Goal: Find specific page/section: Find specific page/section

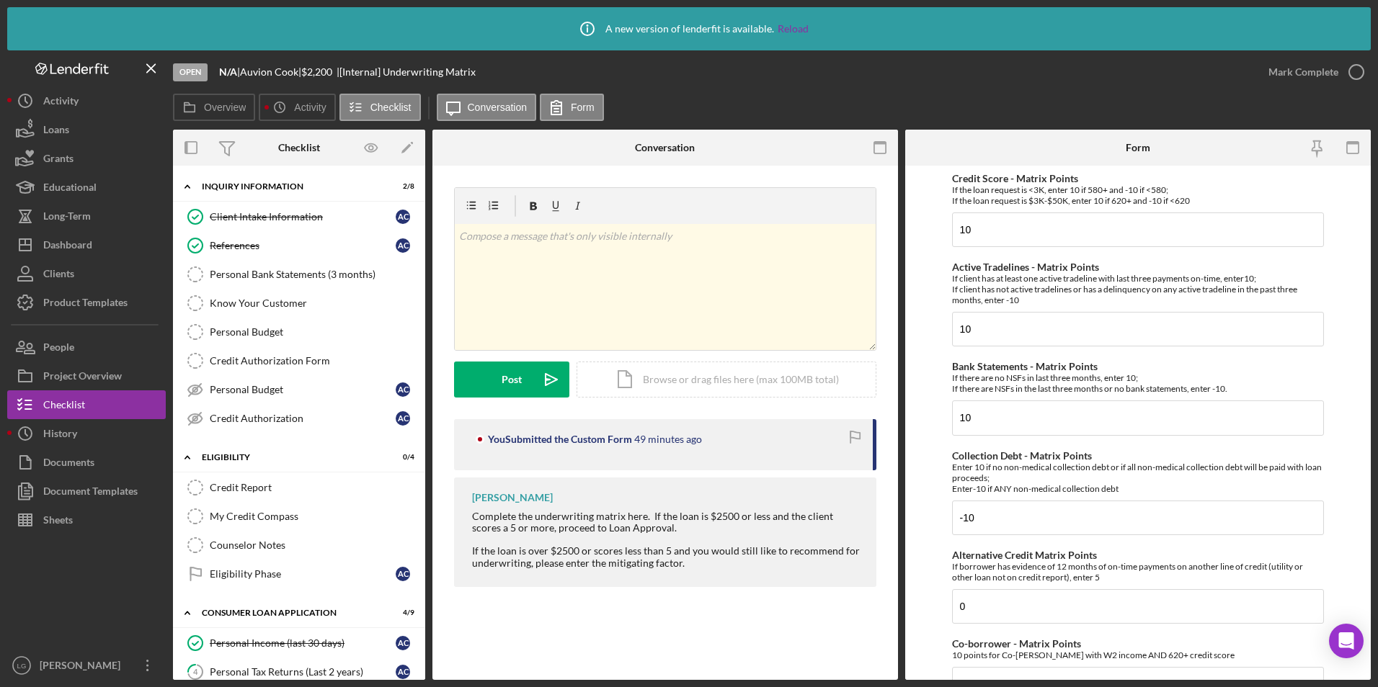
scroll to position [566, 0]
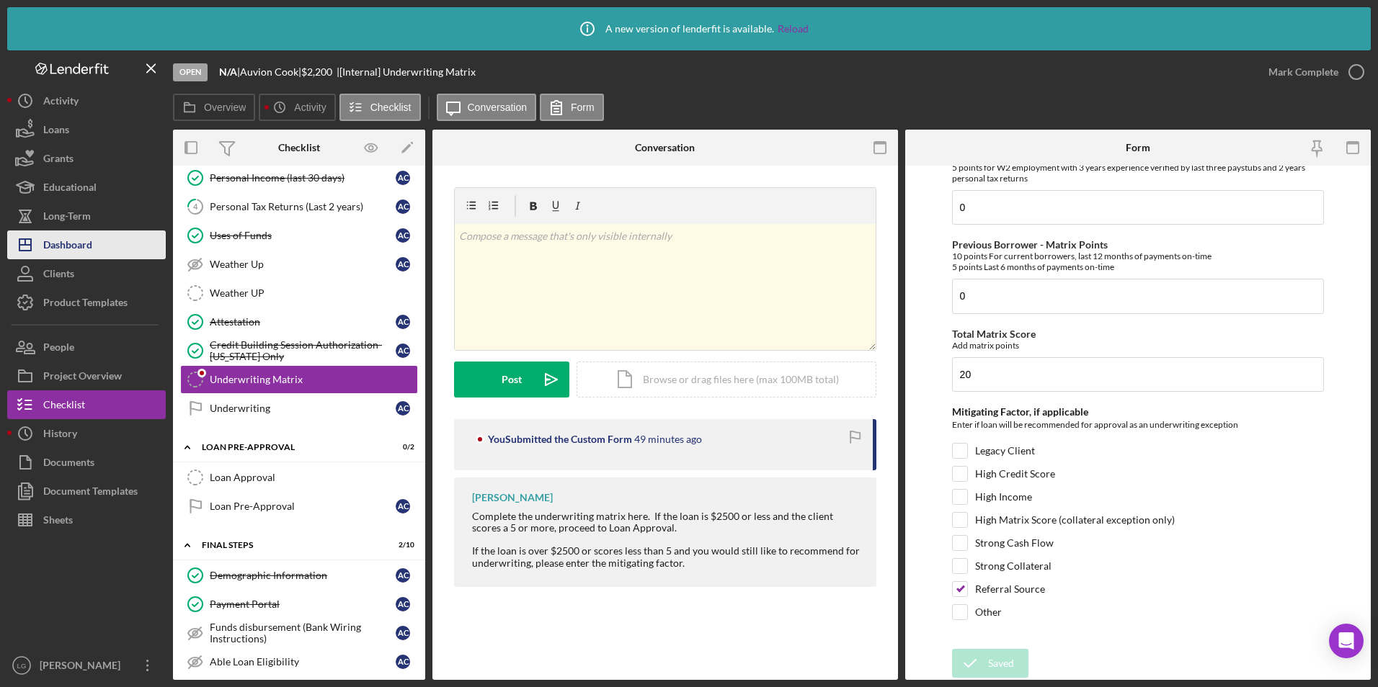
drag, startPoint x: 58, startPoint y: 259, endPoint x: 79, endPoint y: 243, distance: 26.8
click at [58, 259] on div "Dashboard" at bounding box center [67, 247] width 49 height 32
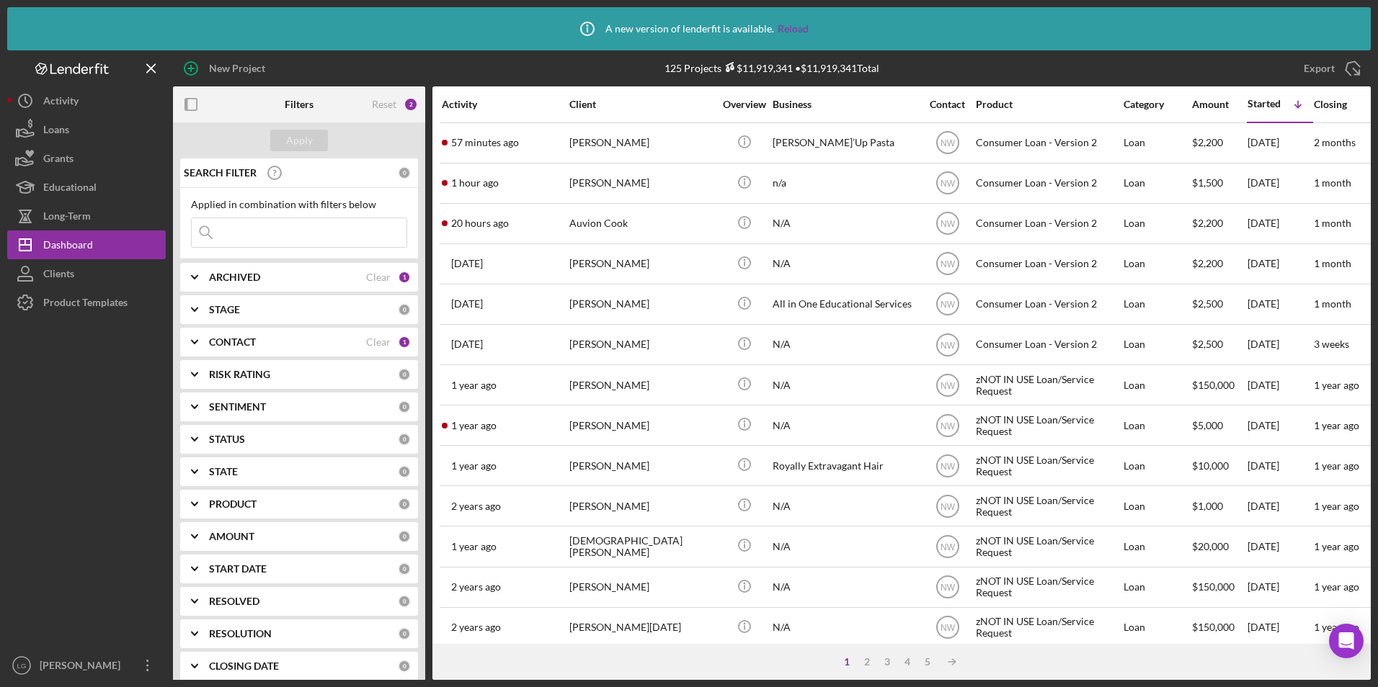
click at [253, 275] on b "ARCHIVED" at bounding box center [234, 278] width 51 height 12
click at [200, 357] on input "Archived" at bounding box center [199, 359] width 14 height 14
checkbox input "true"
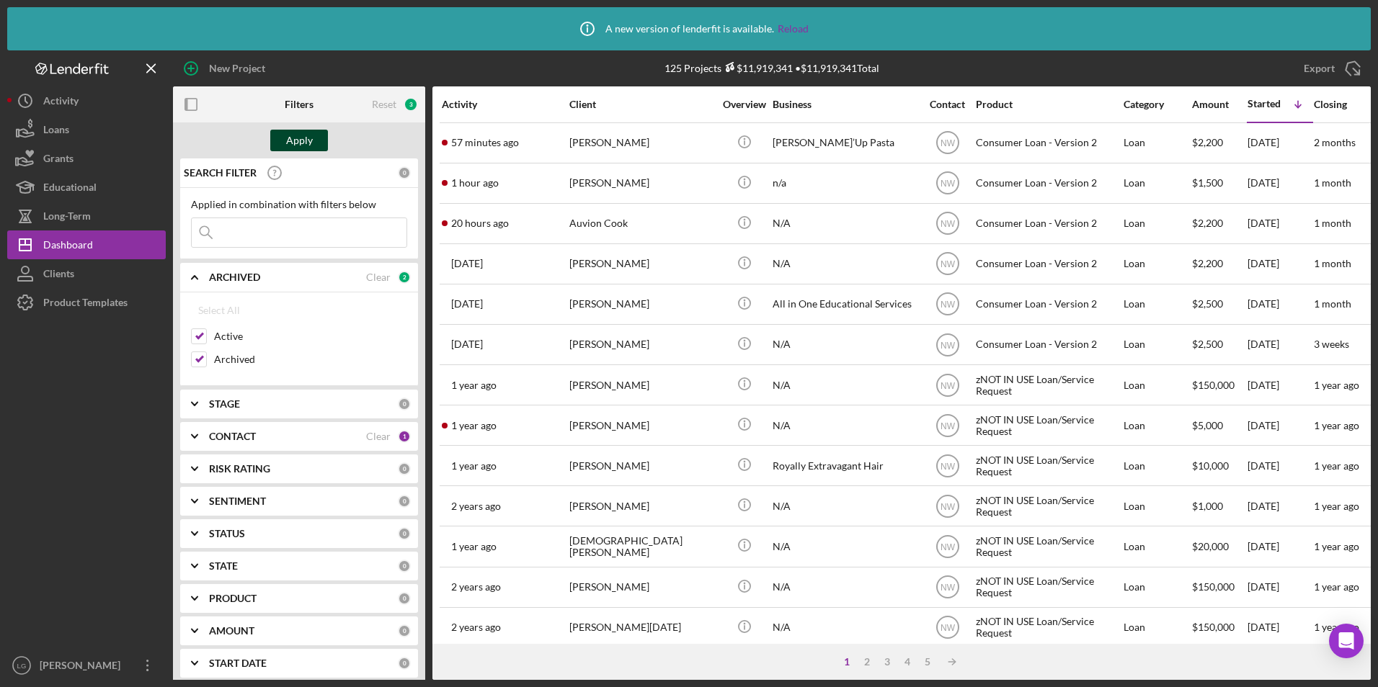
click at [317, 133] on button "Apply" at bounding box center [299, 141] width 58 height 22
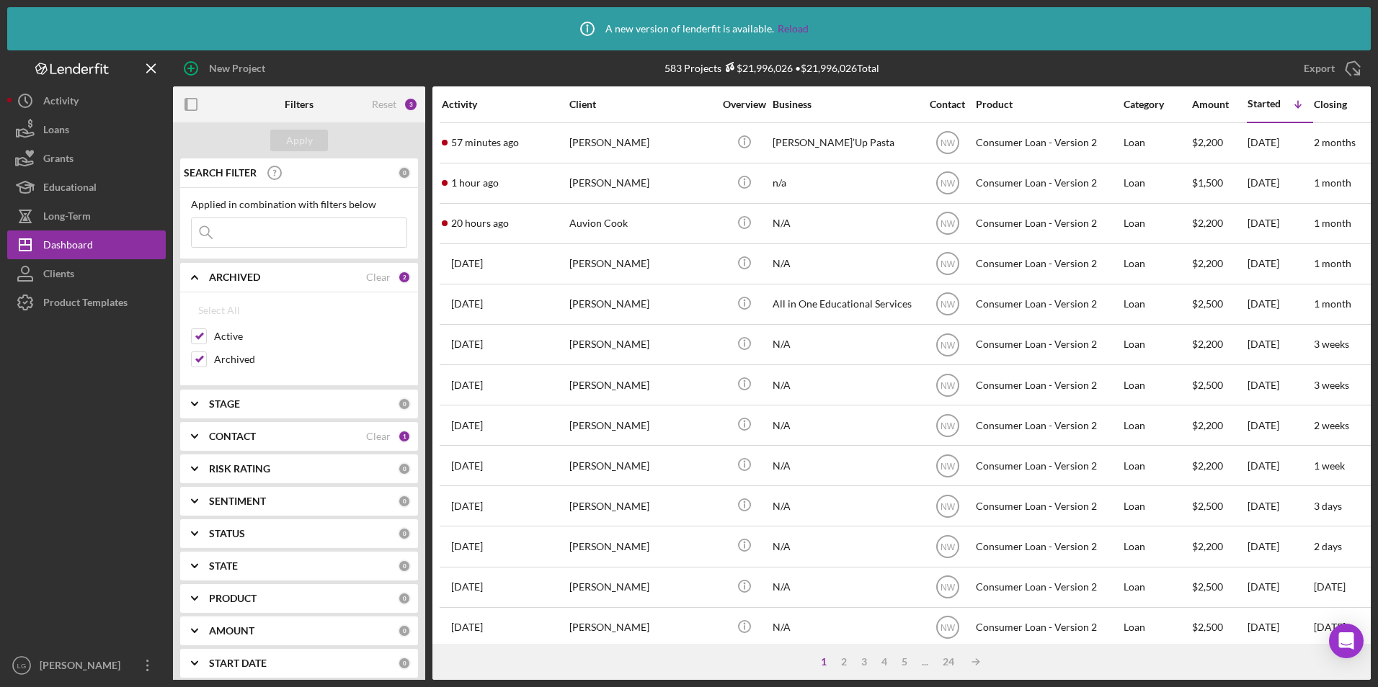
scroll to position [120, 0]
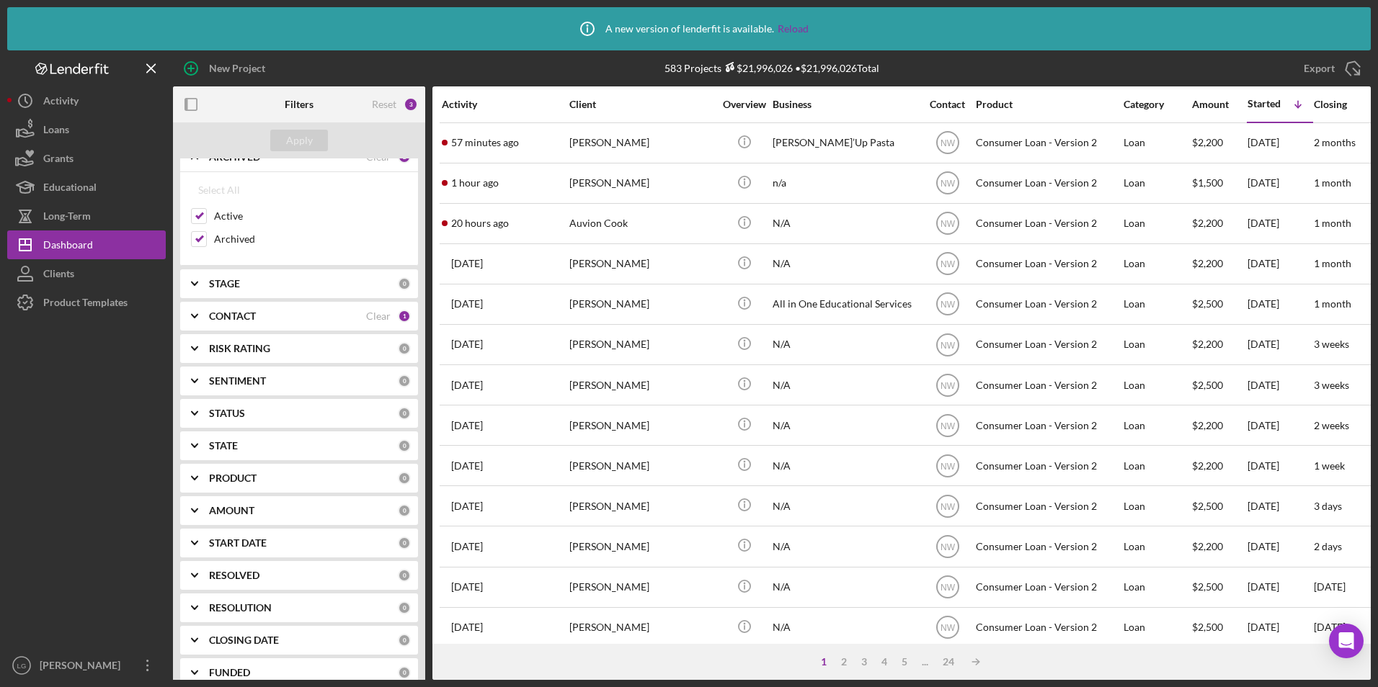
click at [223, 479] on b "PRODUCT" at bounding box center [233, 479] width 48 height 12
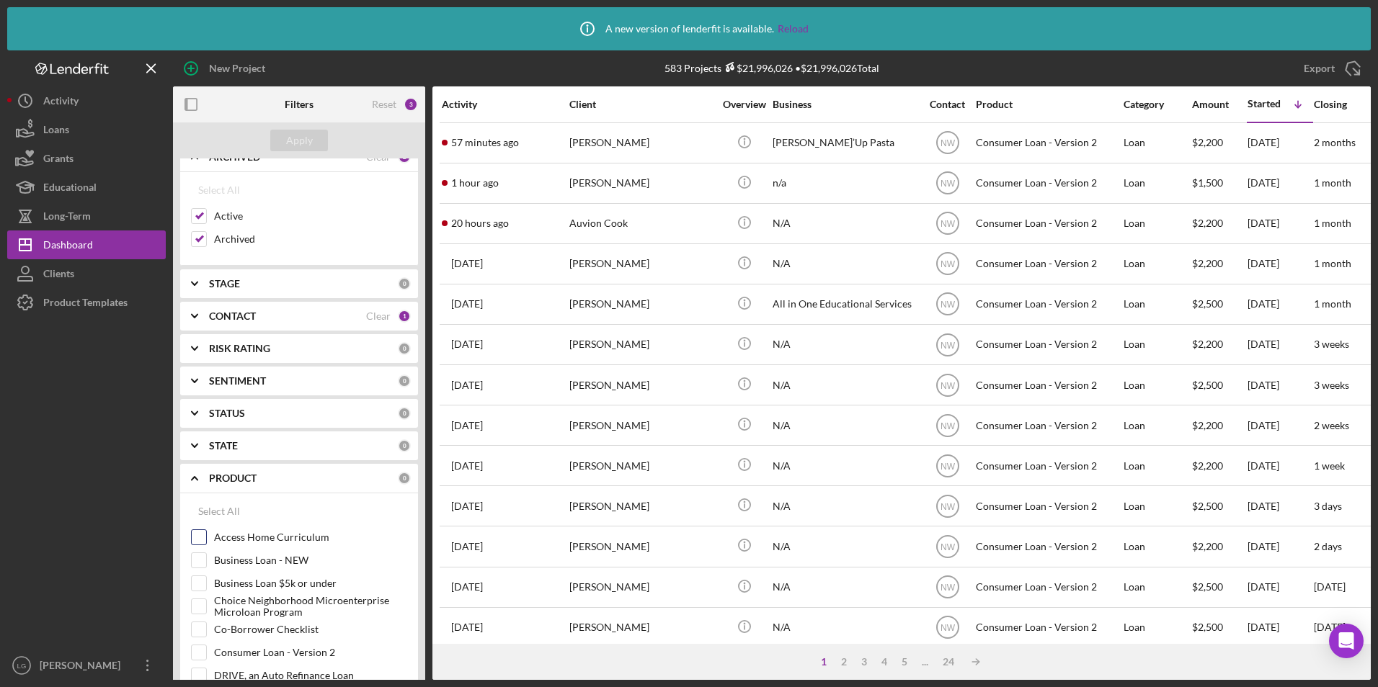
scroll to position [337, 0]
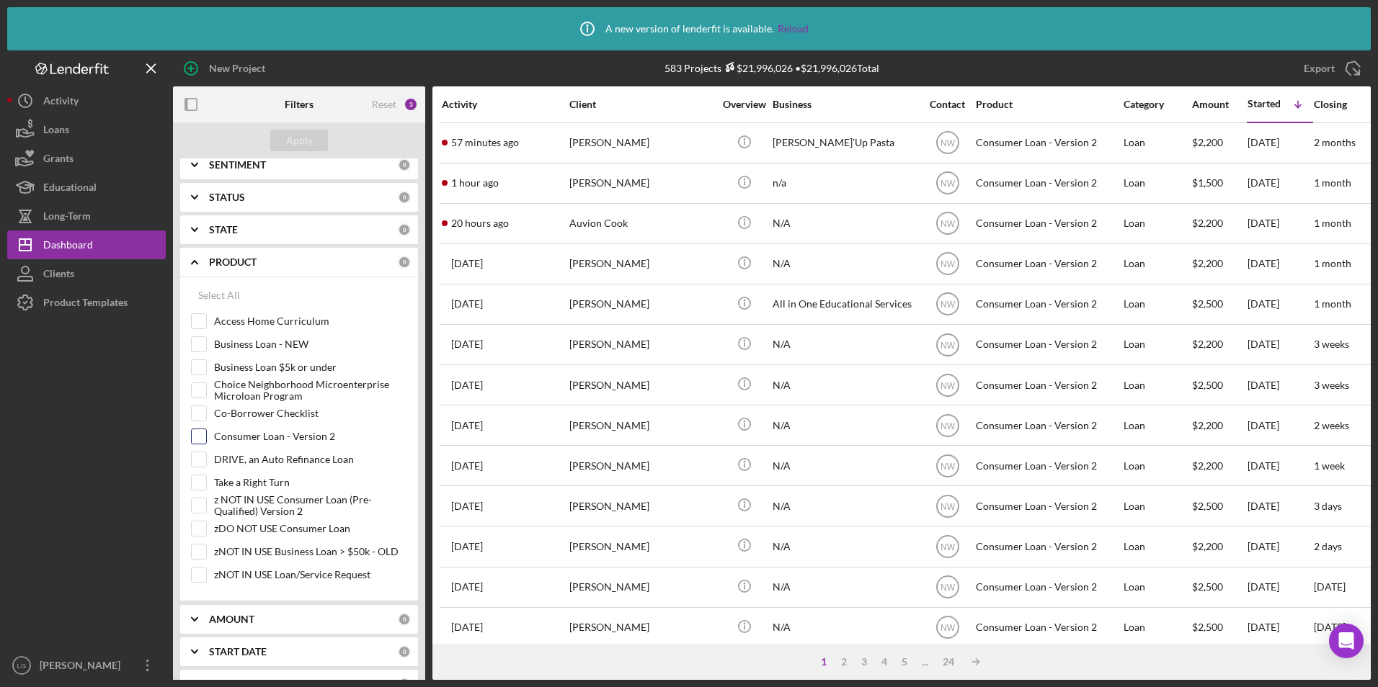
click at [197, 440] on input "Consumer Loan - Version 2" at bounding box center [199, 436] width 14 height 14
checkbox input "true"
click at [307, 138] on div "Apply" at bounding box center [299, 141] width 27 height 22
click at [200, 481] on input "Take a Right Turn" at bounding box center [199, 483] width 14 height 14
checkbox input "true"
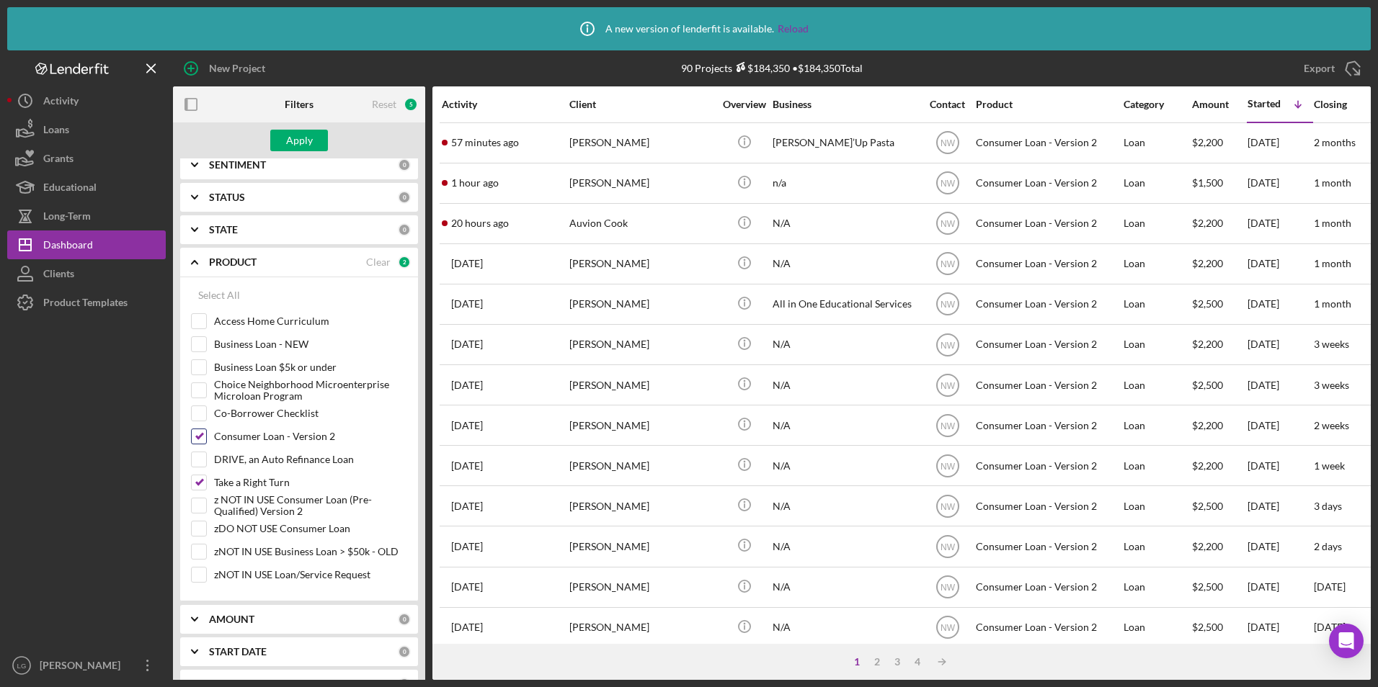
click at [201, 431] on input "Consumer Loan - Version 2" at bounding box center [199, 436] width 14 height 14
checkbox input "false"
click at [293, 142] on div "Apply" at bounding box center [299, 141] width 27 height 22
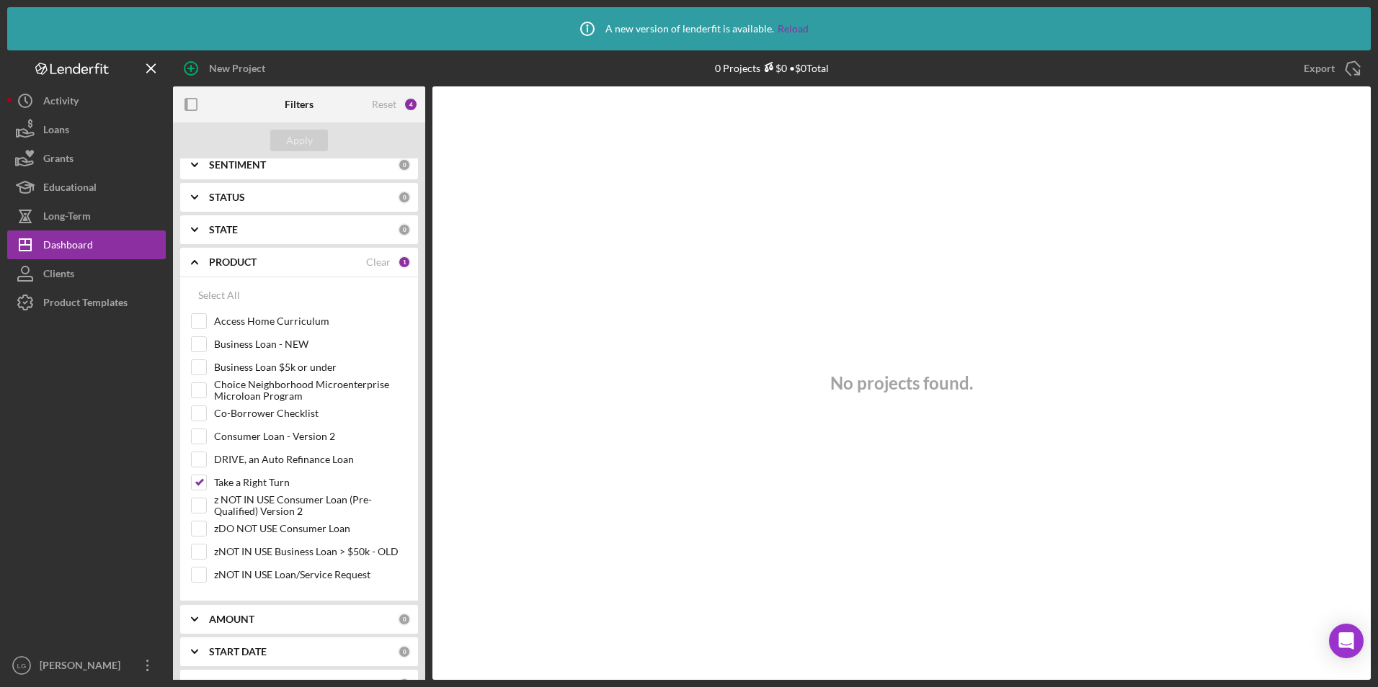
scroll to position [0, 0]
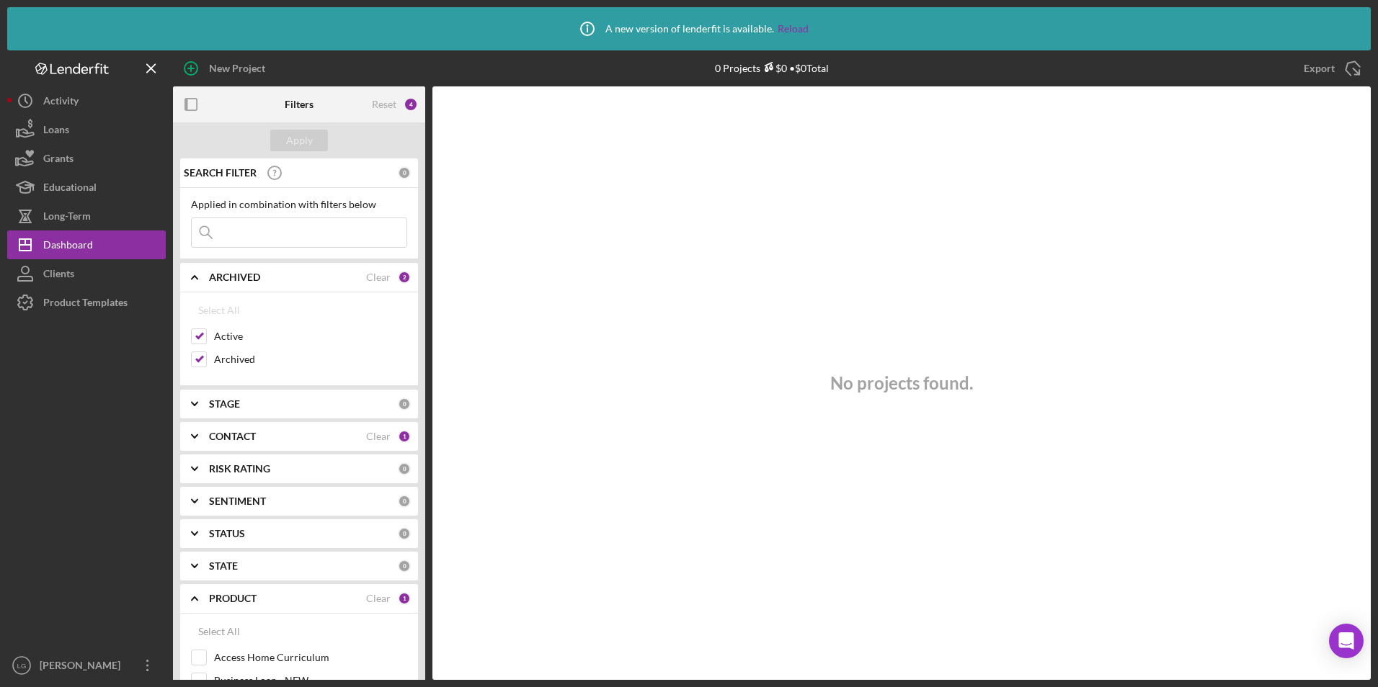
click at [286, 234] on input at bounding box center [299, 232] width 215 height 29
type input "ray"
click at [203, 334] on input "Active" at bounding box center [199, 336] width 14 height 14
checkbox input "false"
click at [315, 141] on button "Apply" at bounding box center [299, 141] width 58 height 22
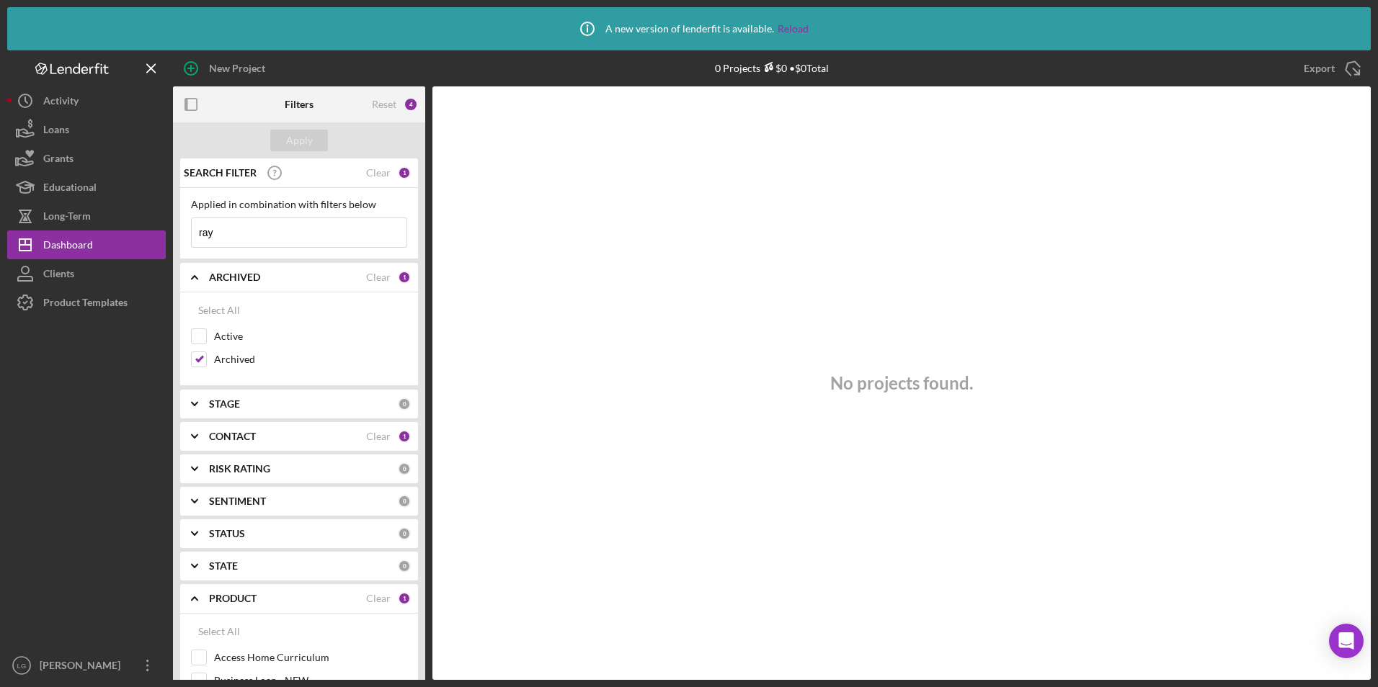
click at [366, 436] on div "Clear" at bounding box center [378, 437] width 25 height 12
click at [243, 435] on b "CONTACT" at bounding box center [232, 437] width 47 height 12
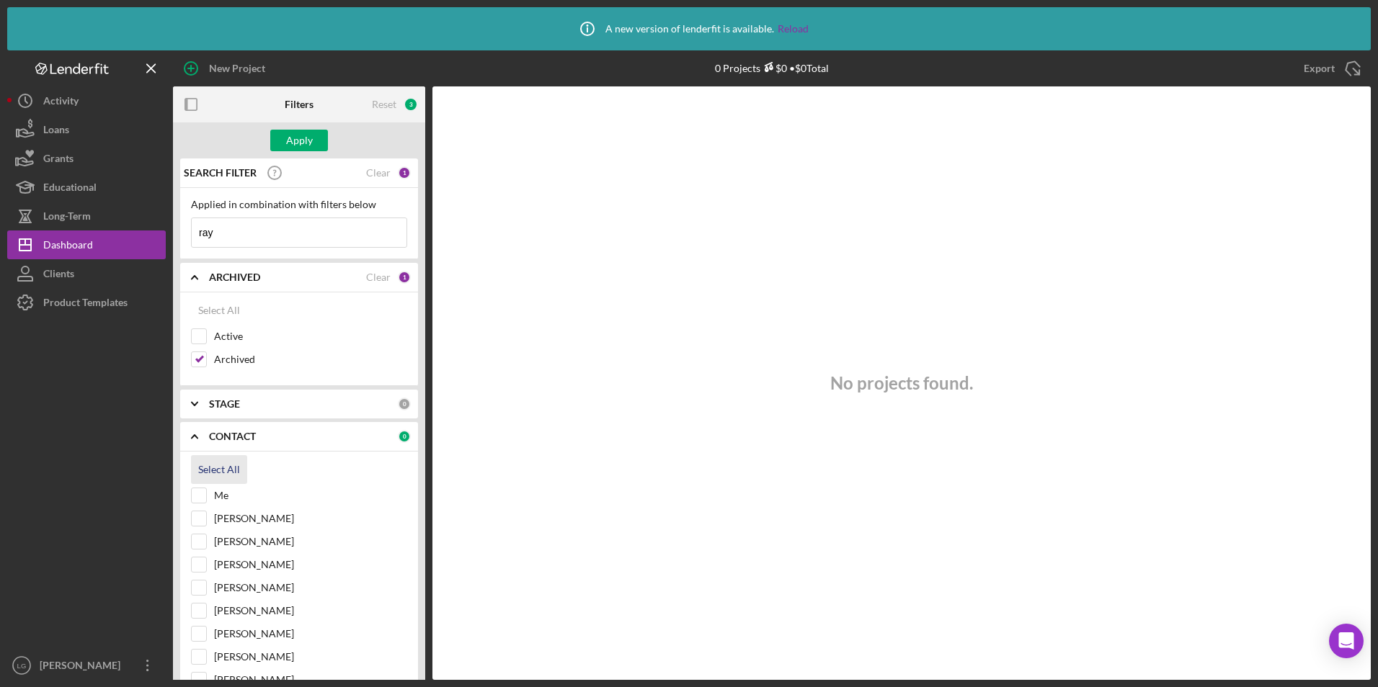
drag, startPoint x: 202, startPoint y: 494, endPoint x: 211, endPoint y: 483, distance: 14.3
click at [203, 491] on input "Me" at bounding box center [199, 496] width 14 height 14
checkbox input "true"
click at [294, 141] on div "Apply" at bounding box center [299, 141] width 27 height 22
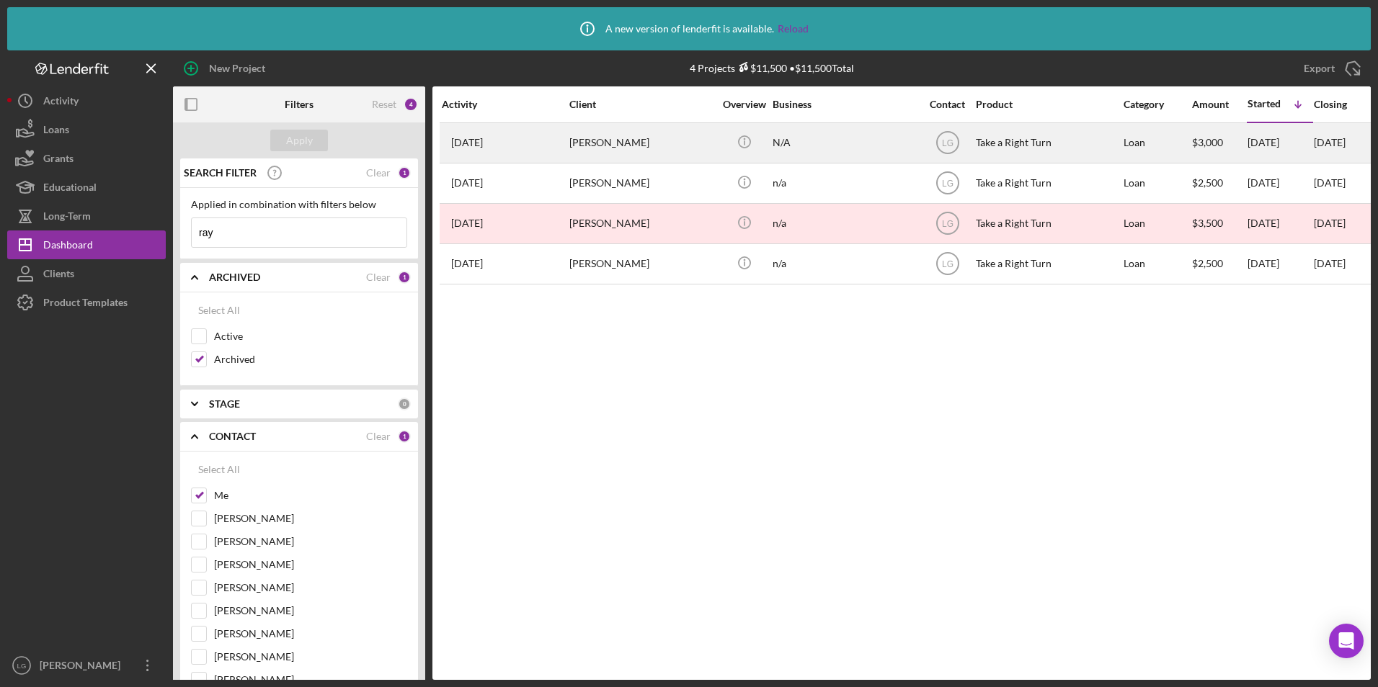
click at [590, 144] on div "[PERSON_NAME]" at bounding box center [641, 143] width 144 height 38
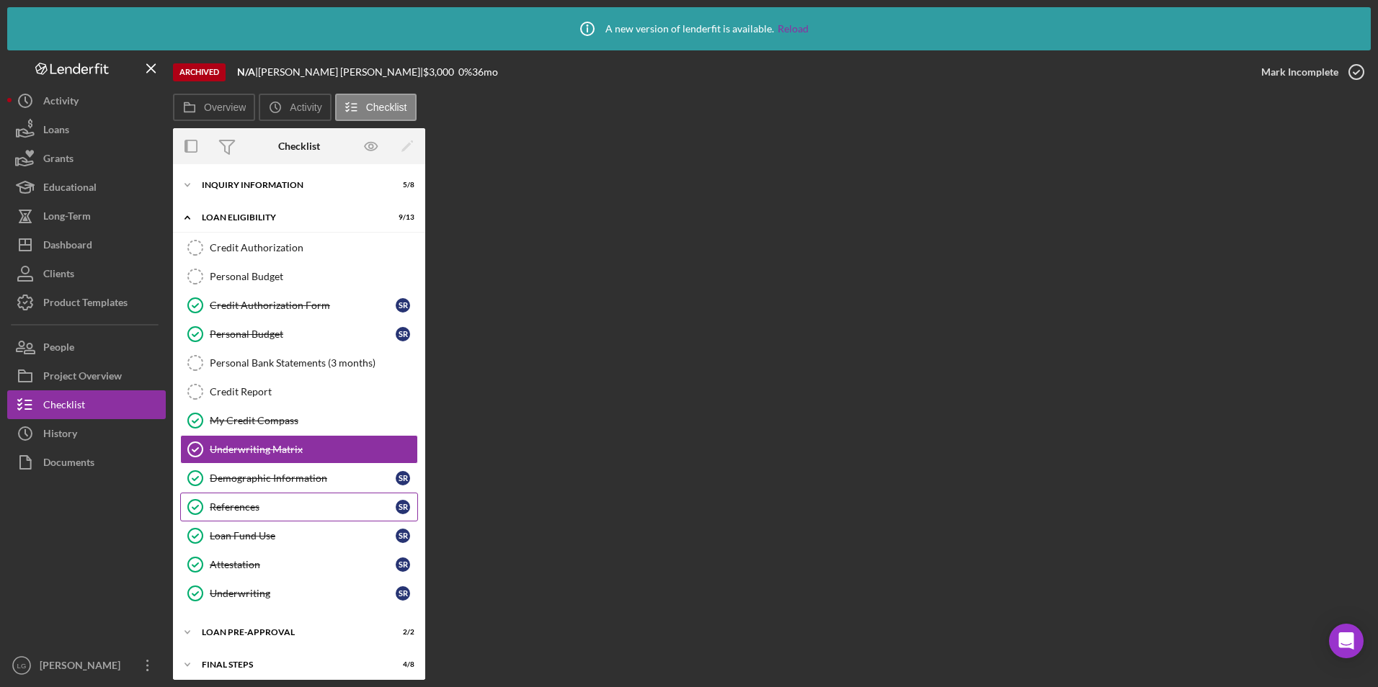
scroll to position [27, 0]
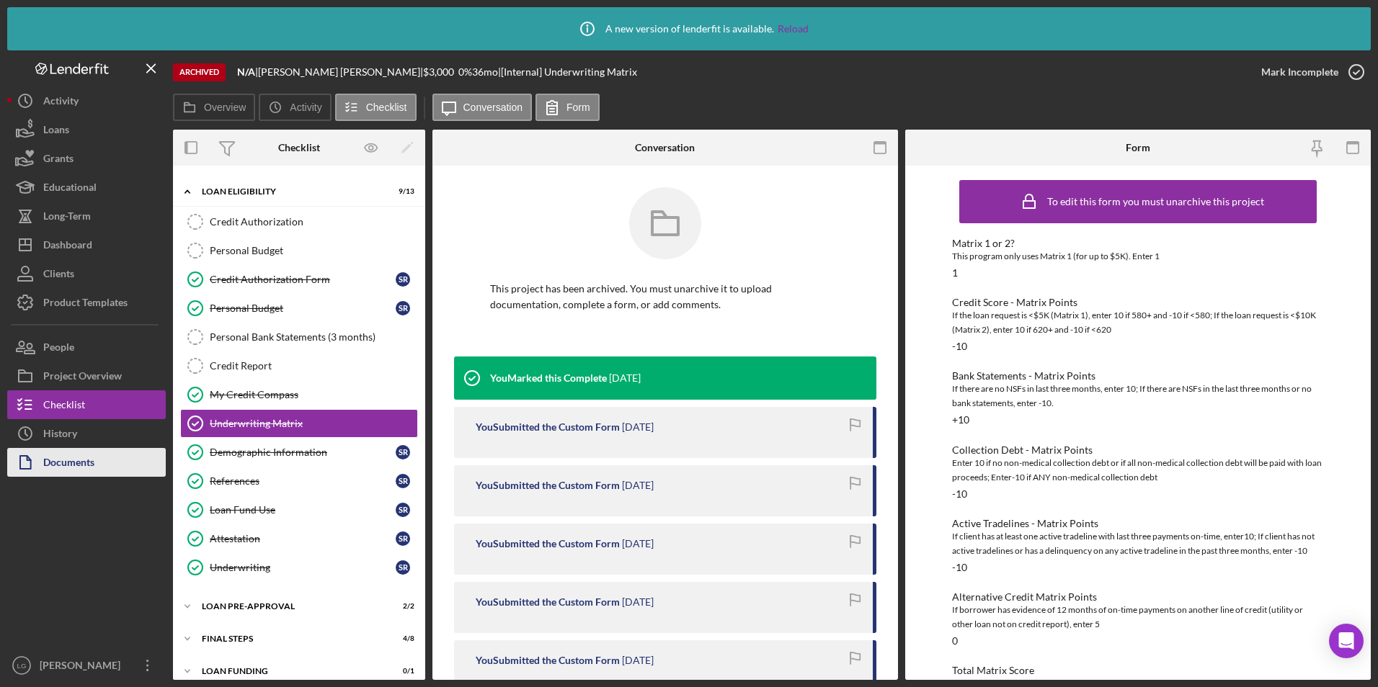
drag, startPoint x: 97, startPoint y: 467, endPoint x: 124, endPoint y: 466, distance: 27.4
click at [97, 467] on button "Documents" at bounding box center [86, 462] width 159 height 29
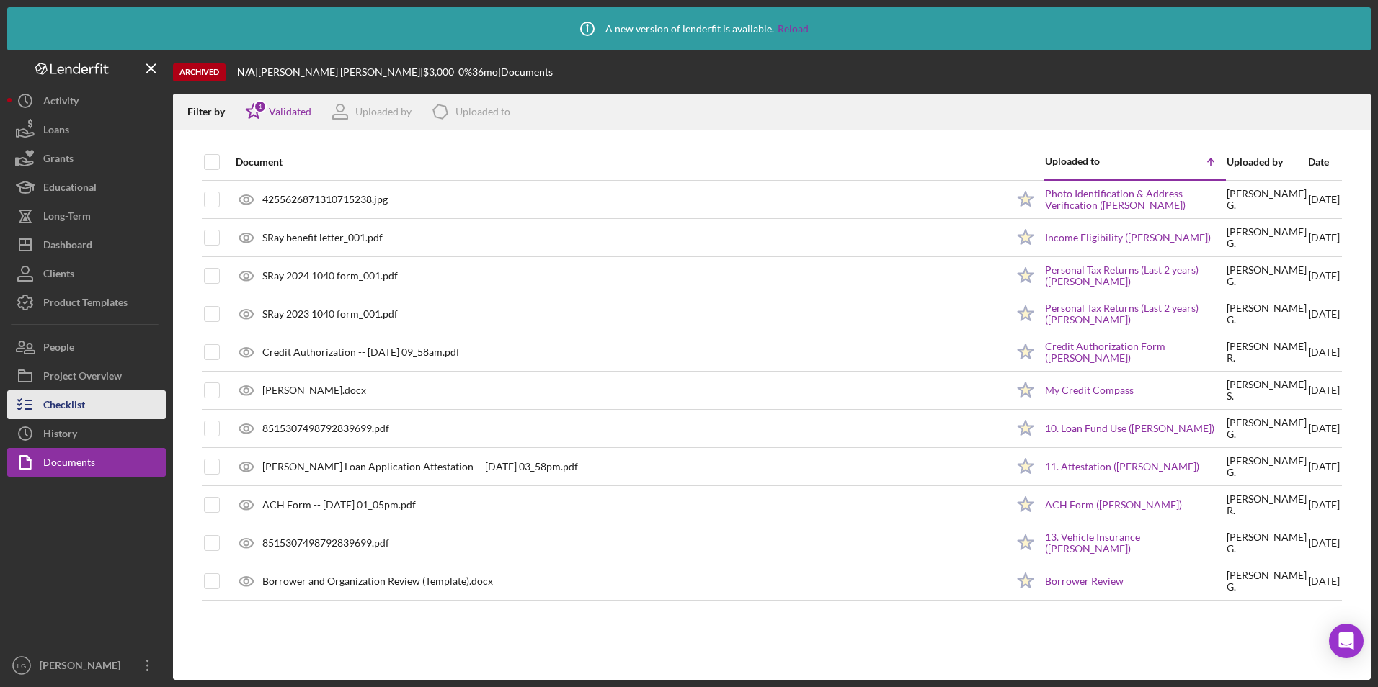
click at [58, 404] on div "Checklist" at bounding box center [64, 407] width 42 height 32
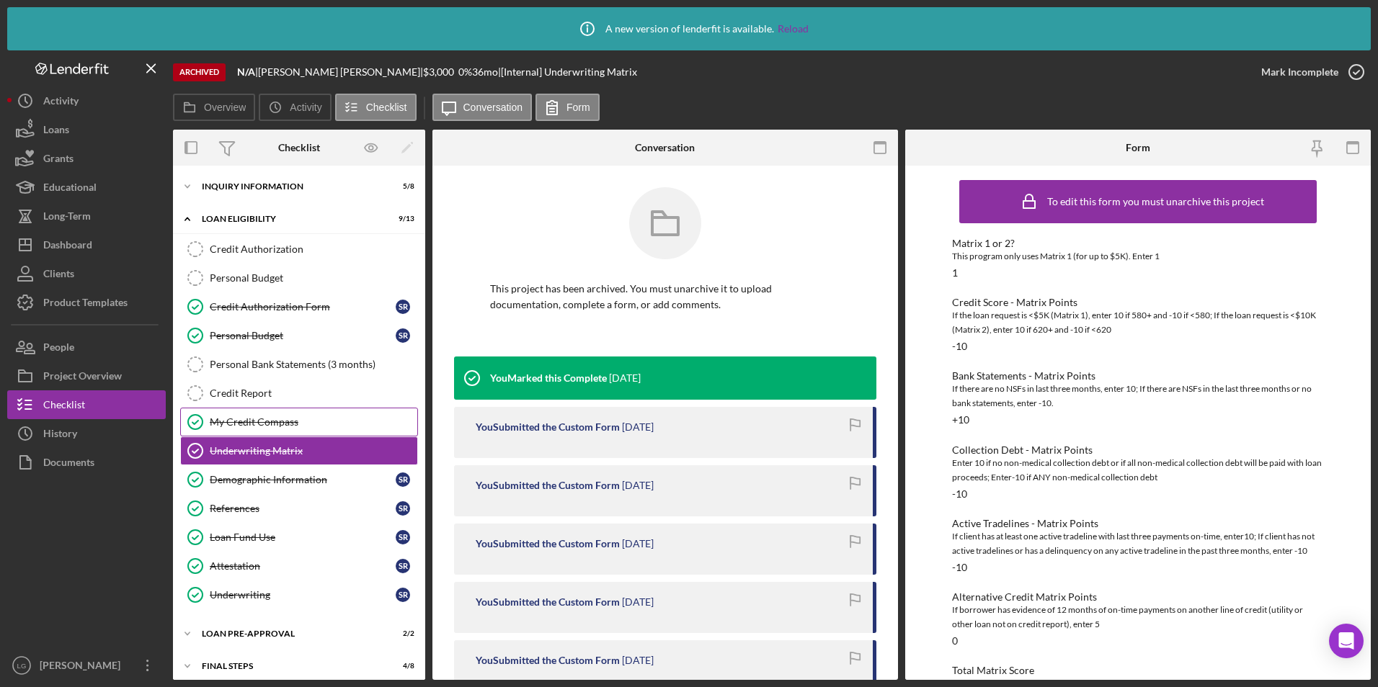
scroll to position [27, 0]
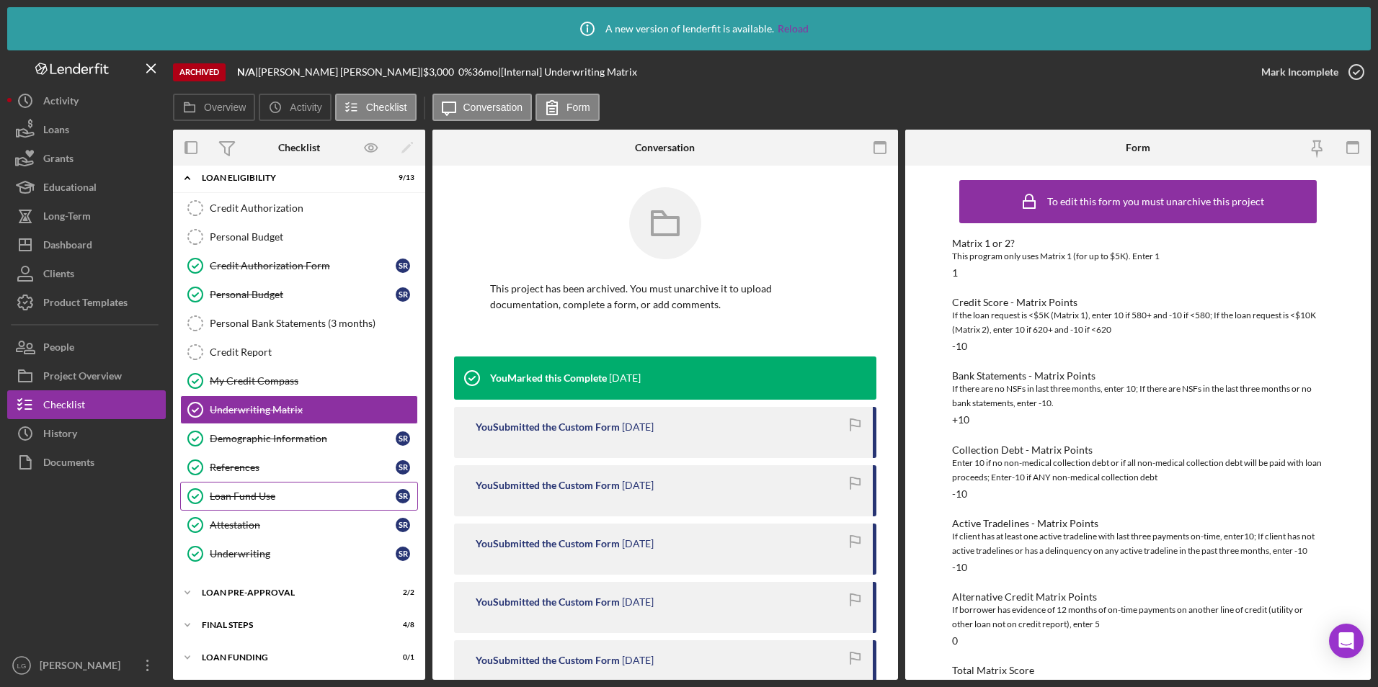
click at [246, 491] on div "Loan Fund Use" at bounding box center [303, 497] width 186 height 12
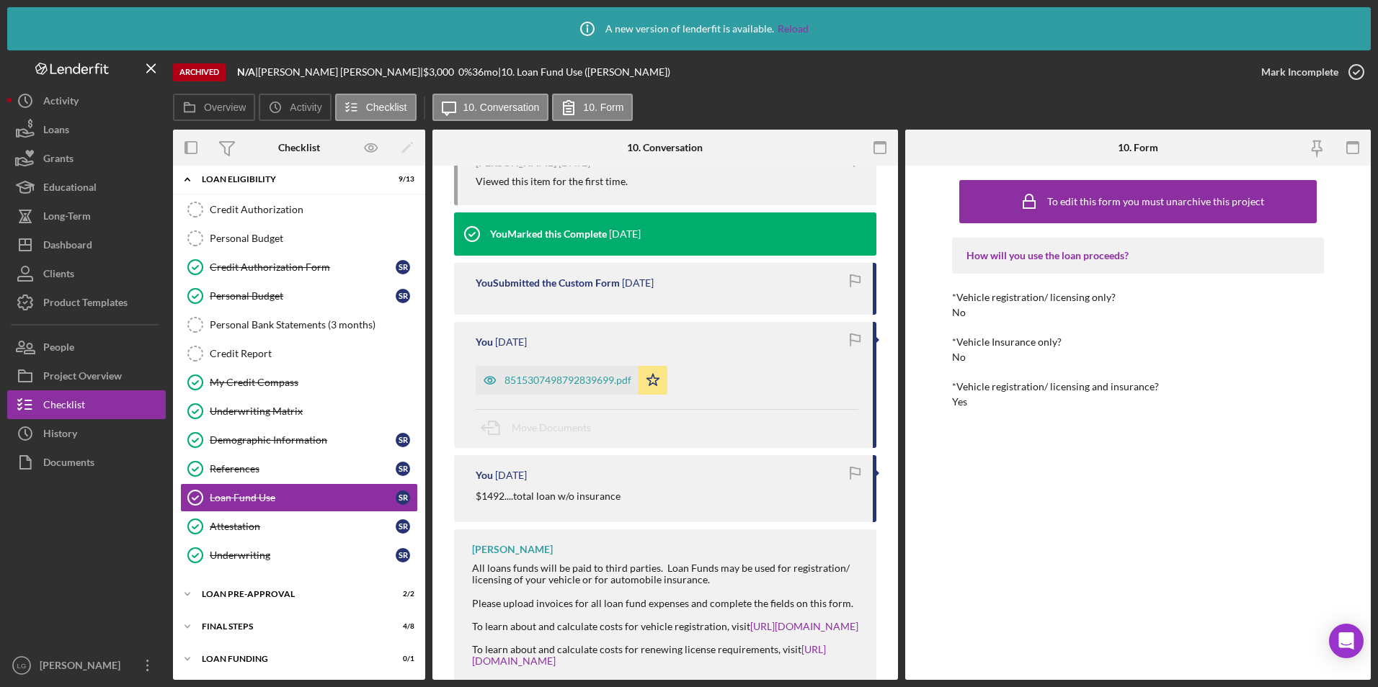
scroll to position [345, 0]
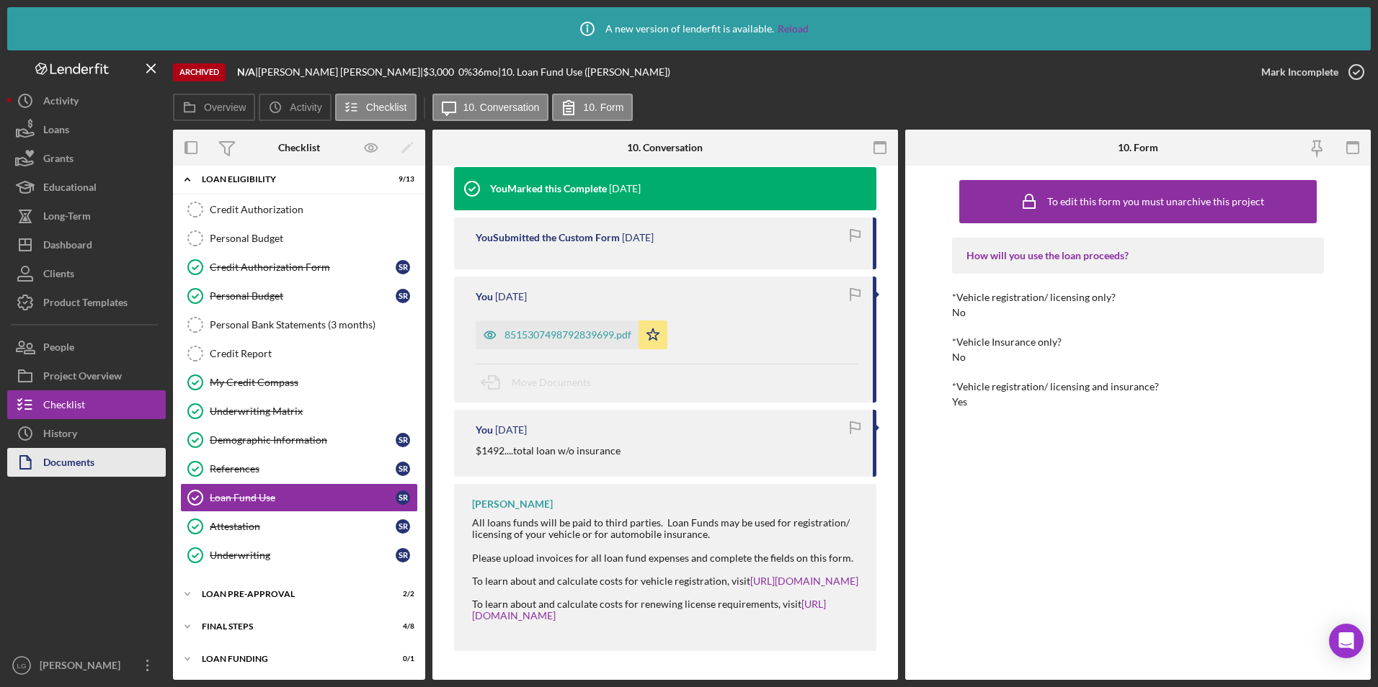
click at [97, 471] on button "Documents" at bounding box center [86, 462] width 159 height 29
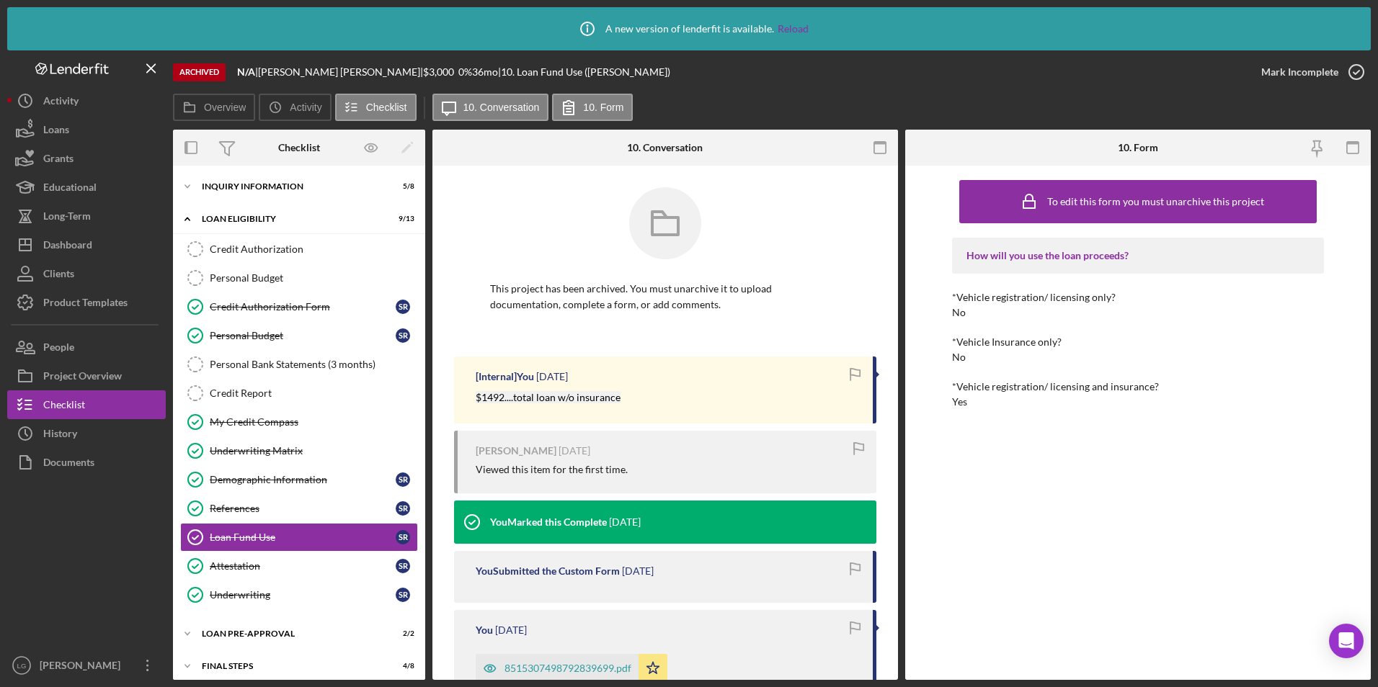
scroll to position [41, 0]
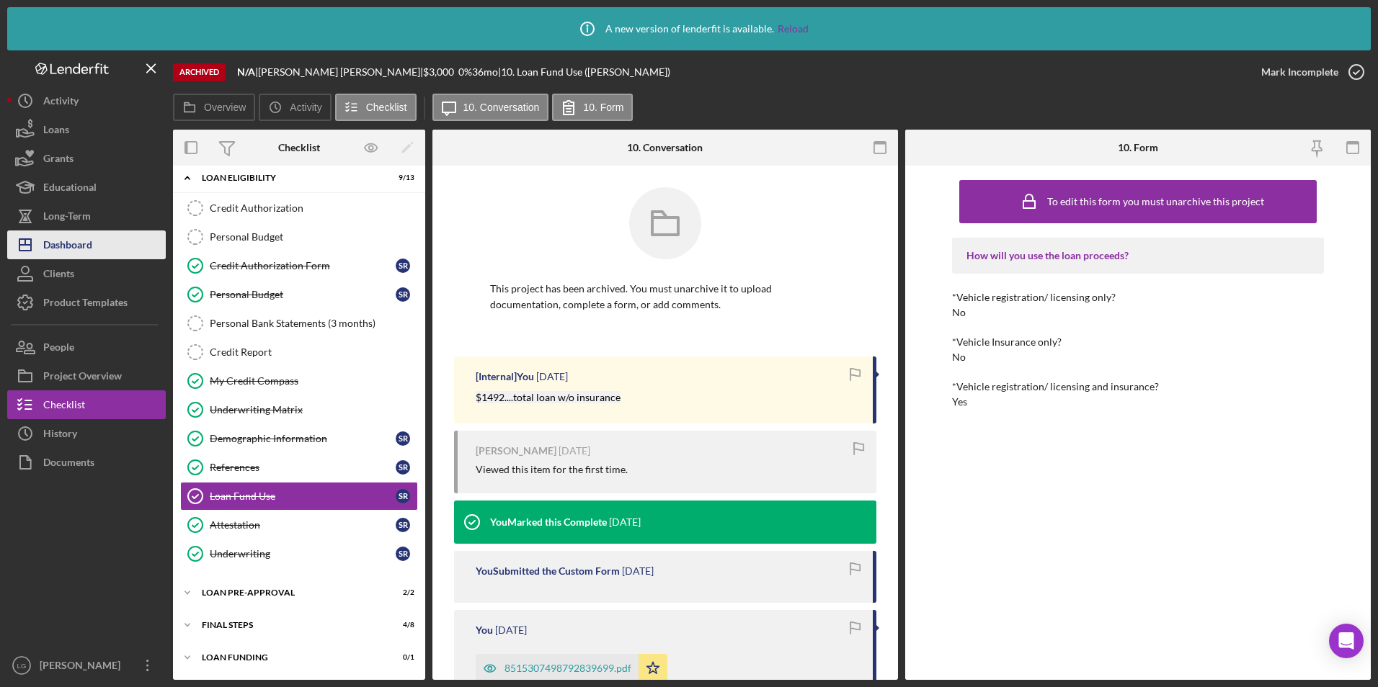
click at [55, 253] on div "Dashboard" at bounding box center [67, 247] width 49 height 32
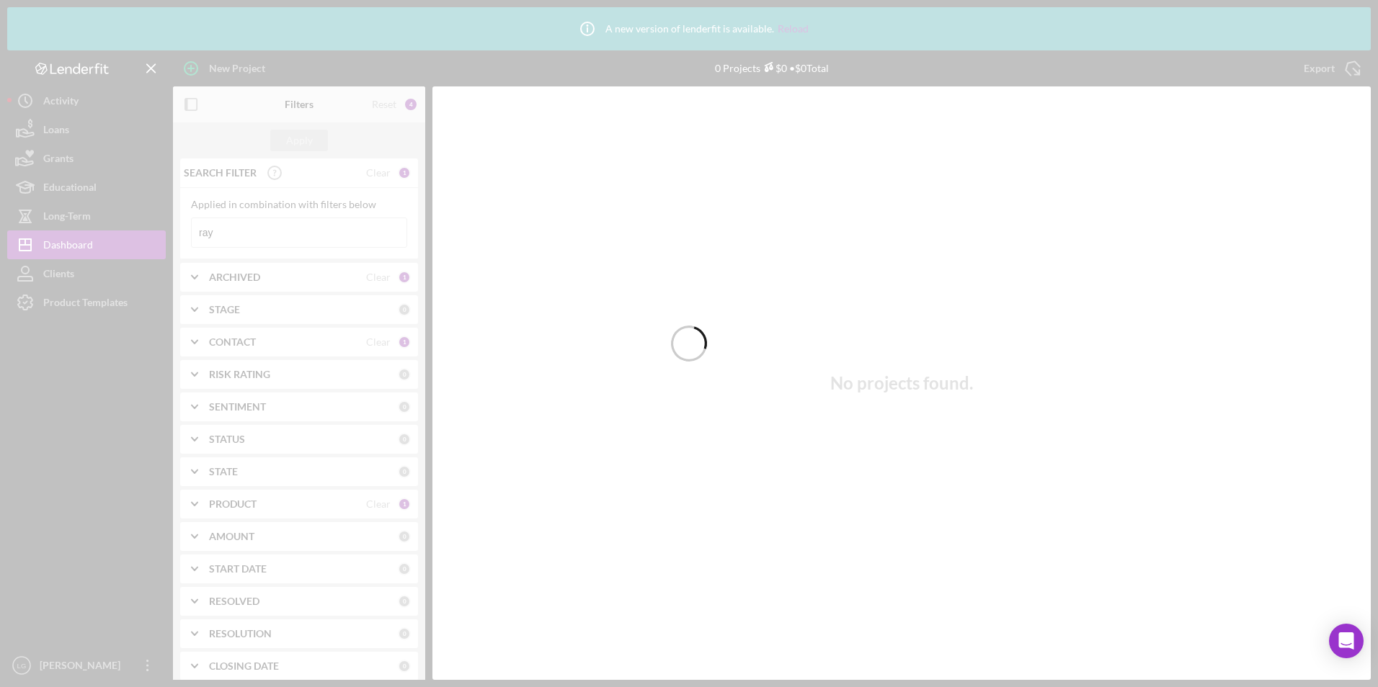
click at [299, 275] on div at bounding box center [689, 343] width 1378 height 687
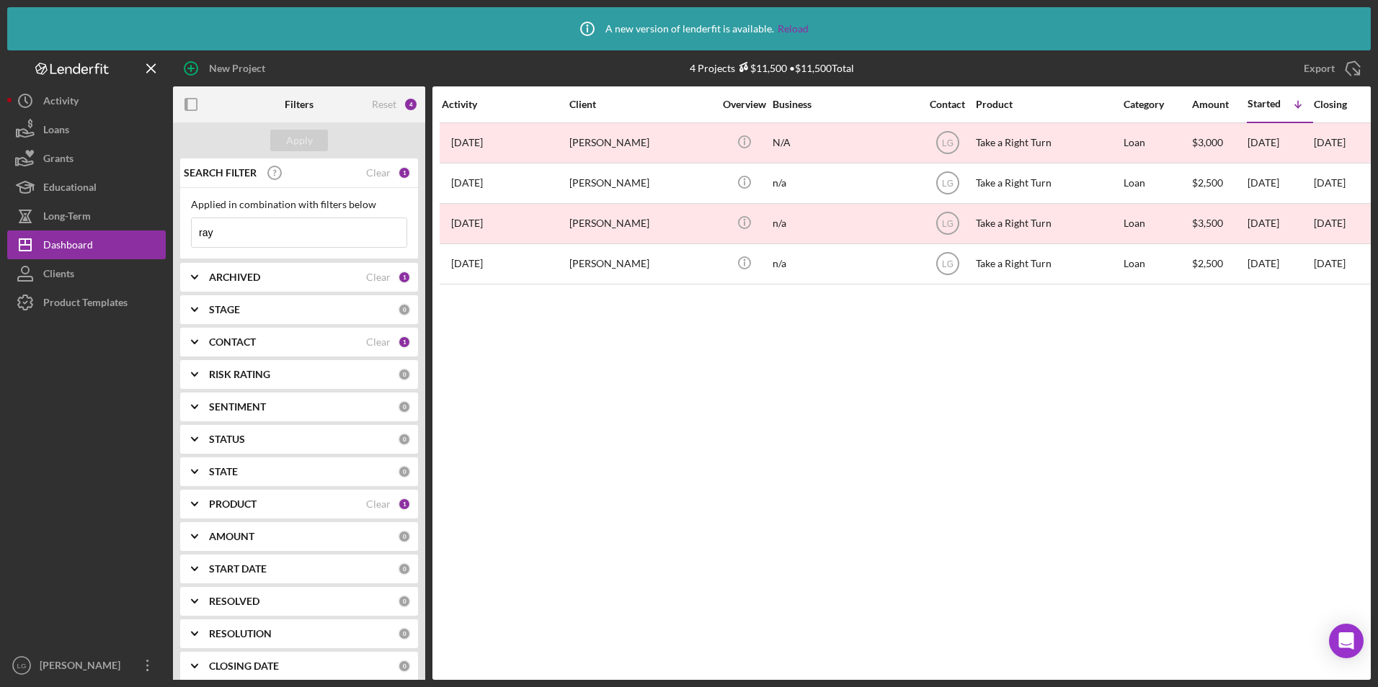
click at [254, 281] on b "ARCHIVED" at bounding box center [234, 278] width 51 height 12
drag, startPoint x: 206, startPoint y: 330, endPoint x: 200, endPoint y: 352, distance: 23.1
click at [206, 332] on div at bounding box center [199, 337] width 16 height 16
click at [200, 339] on input "Active" at bounding box center [199, 336] width 14 height 14
checkbox input "true"
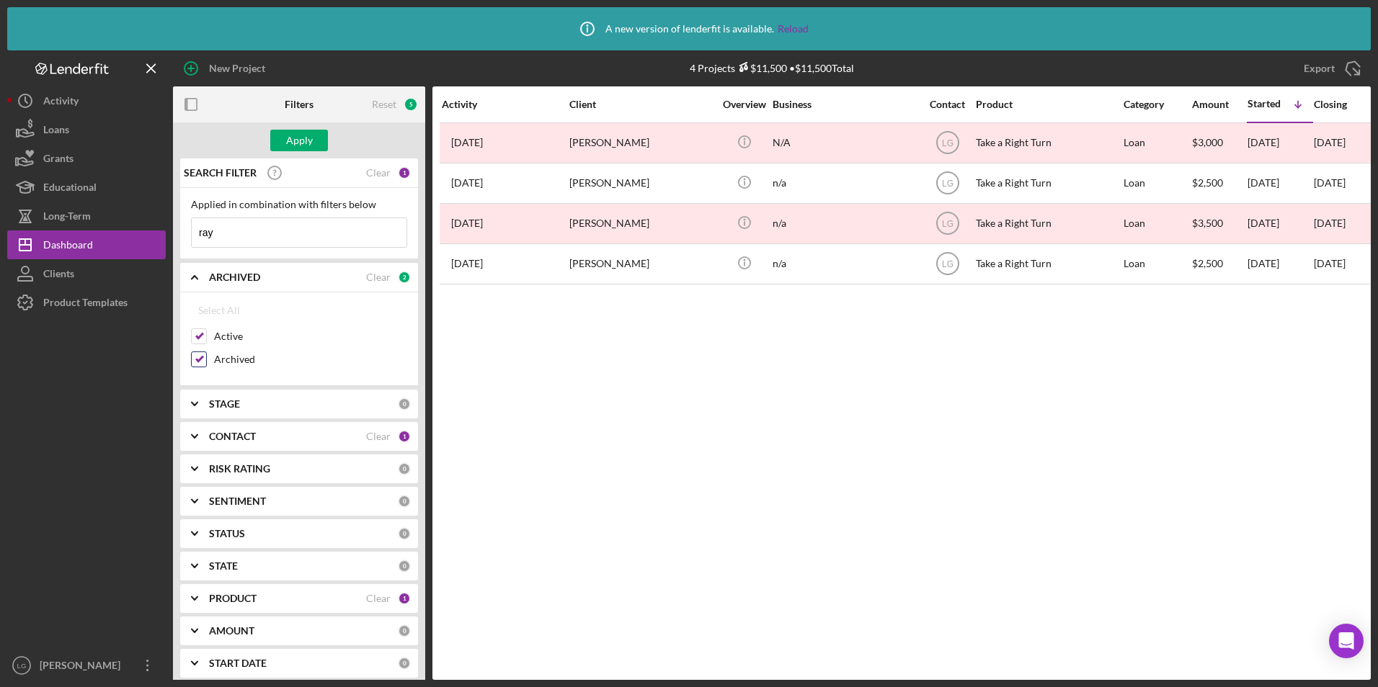
click at [194, 363] on input "Archived" at bounding box center [199, 359] width 14 height 14
checkbox input "false"
click at [275, 129] on div "Apply" at bounding box center [299, 141] width 252 height 36
click at [310, 139] on div "Apply" at bounding box center [299, 141] width 27 height 22
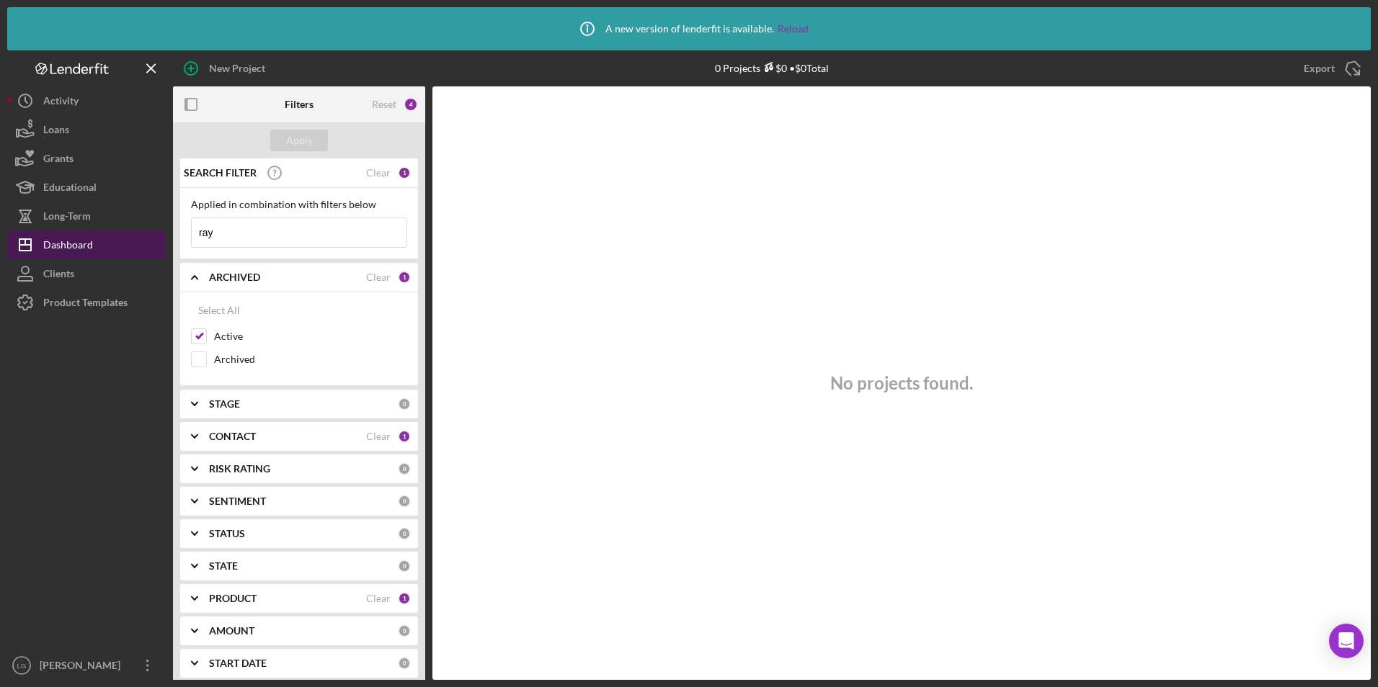
drag, startPoint x: 262, startPoint y: 241, endPoint x: 59, endPoint y: 236, distance: 202.5
click at [56, 236] on div "New Project 0 Projects $0 • $0 Total ray Export Icon/Export Filters Reset 4 App…" at bounding box center [688, 365] width 1363 height 630
click at [319, 133] on button "Apply" at bounding box center [299, 141] width 58 height 22
click at [367, 441] on div "Clear" at bounding box center [378, 437] width 25 height 12
click at [251, 437] on b "CONTACT" at bounding box center [232, 437] width 47 height 12
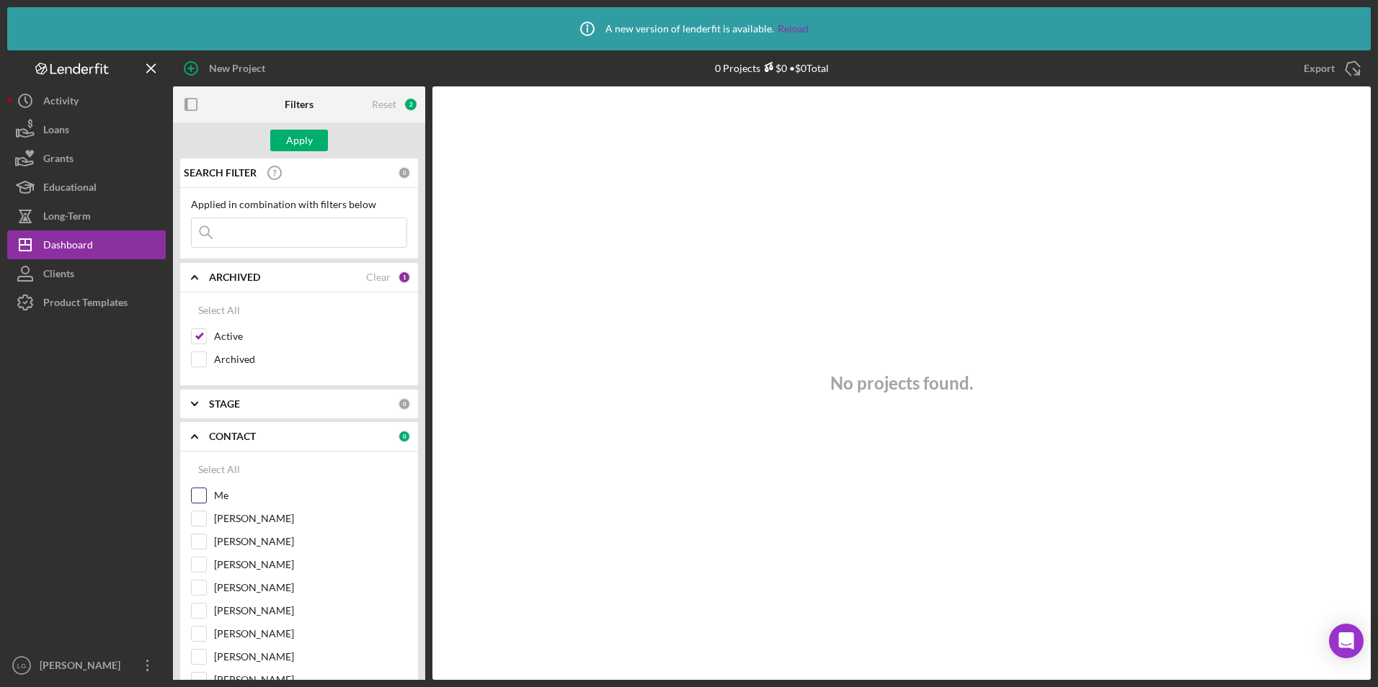
click at [202, 491] on input "Me" at bounding box center [199, 496] width 14 height 14
checkbox input "true"
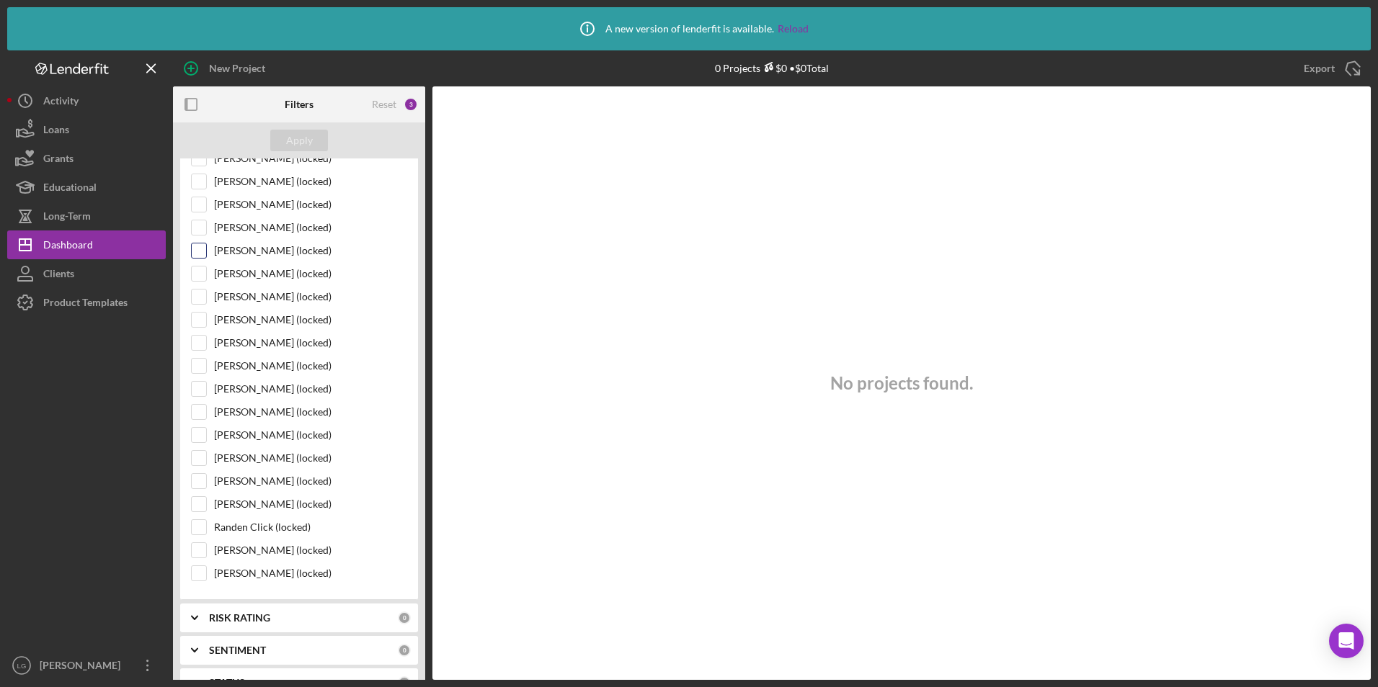
scroll to position [1153, 0]
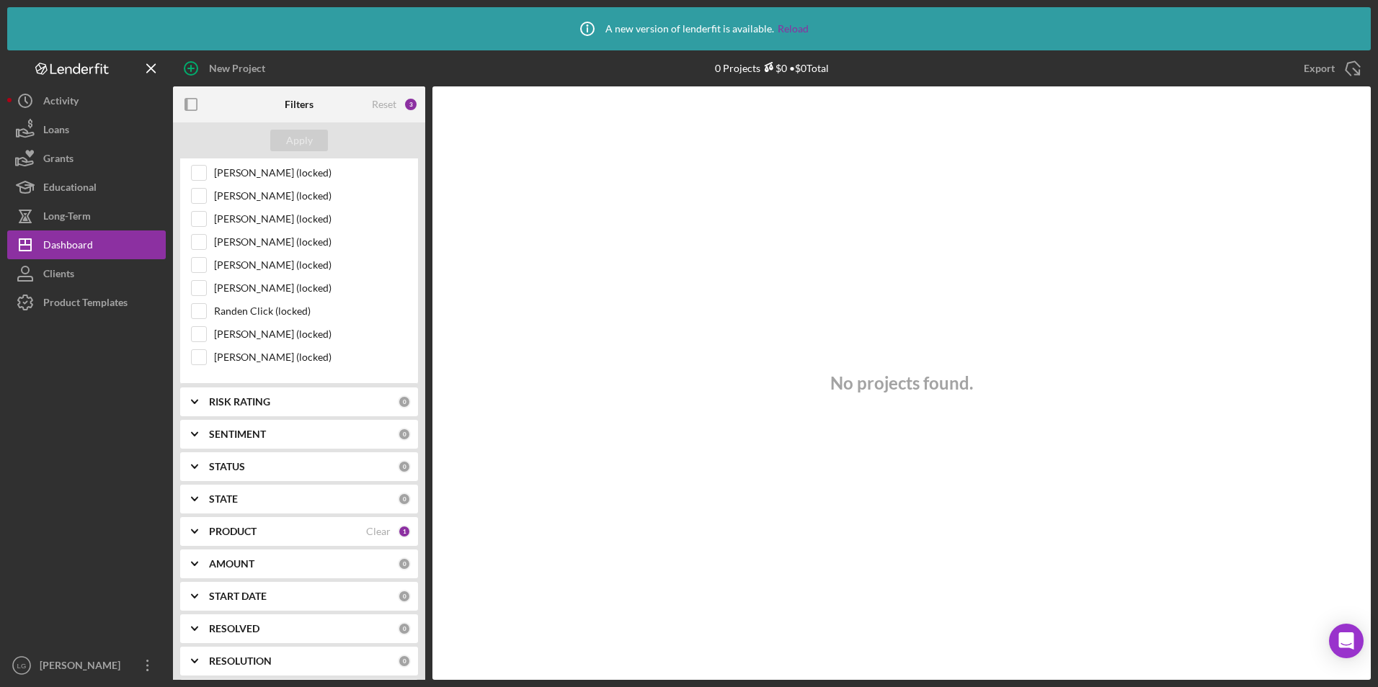
click at [227, 530] on b "PRODUCT" at bounding box center [233, 532] width 48 height 12
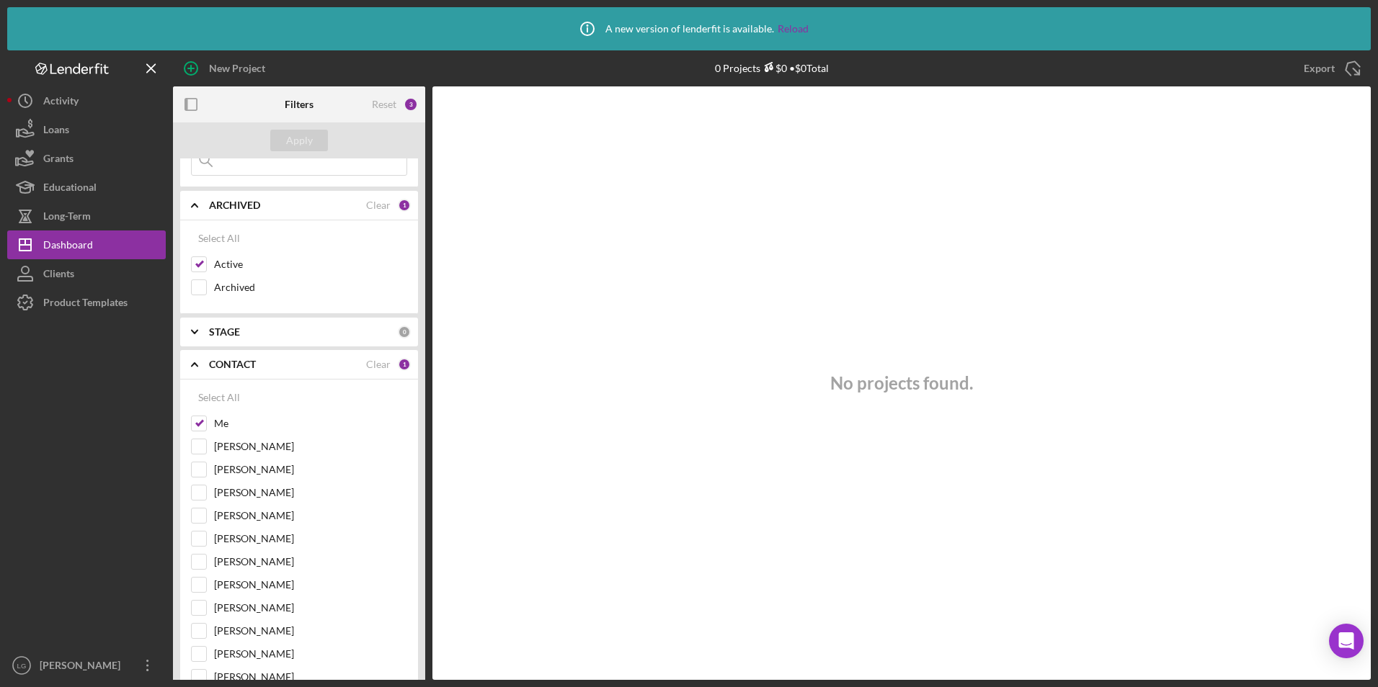
scroll to position [0, 0]
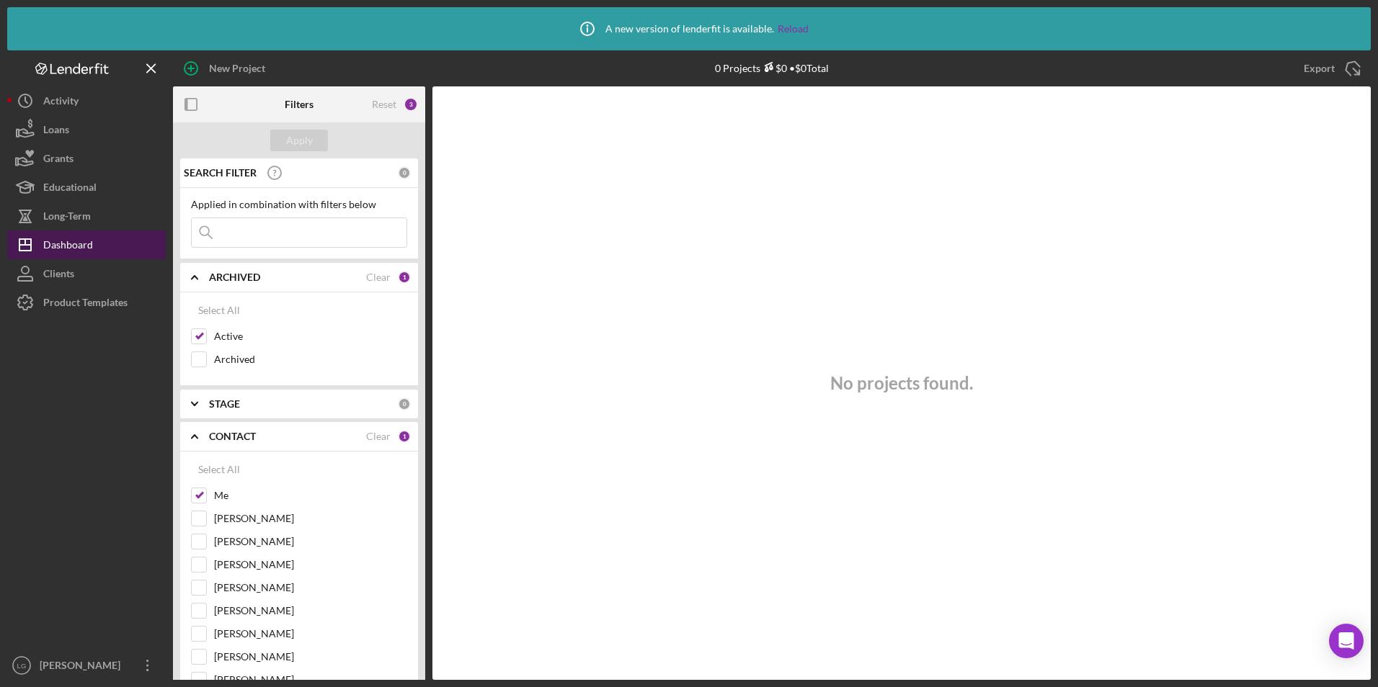
click at [70, 242] on div "Dashboard" at bounding box center [68, 247] width 50 height 32
click at [86, 251] on div "Dashboard" at bounding box center [68, 247] width 50 height 32
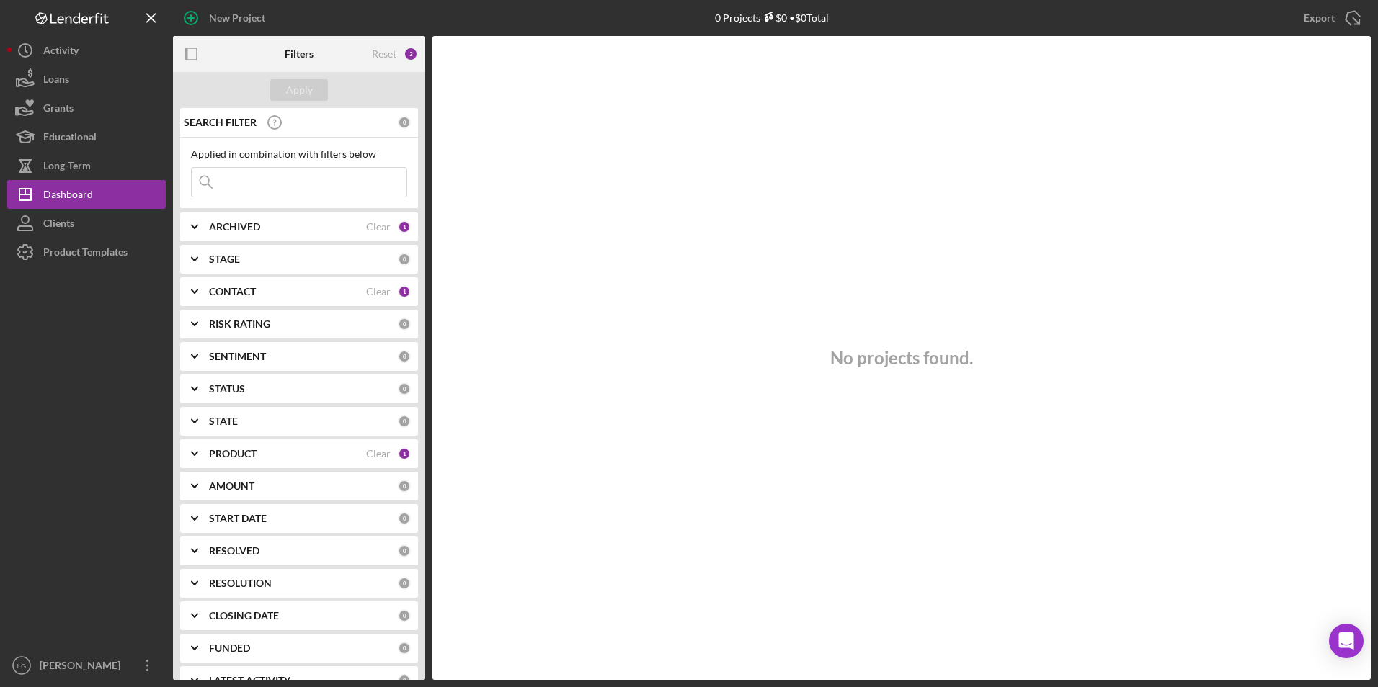
click at [230, 235] on div "ARCHIVED Clear 1" at bounding box center [310, 227] width 202 height 29
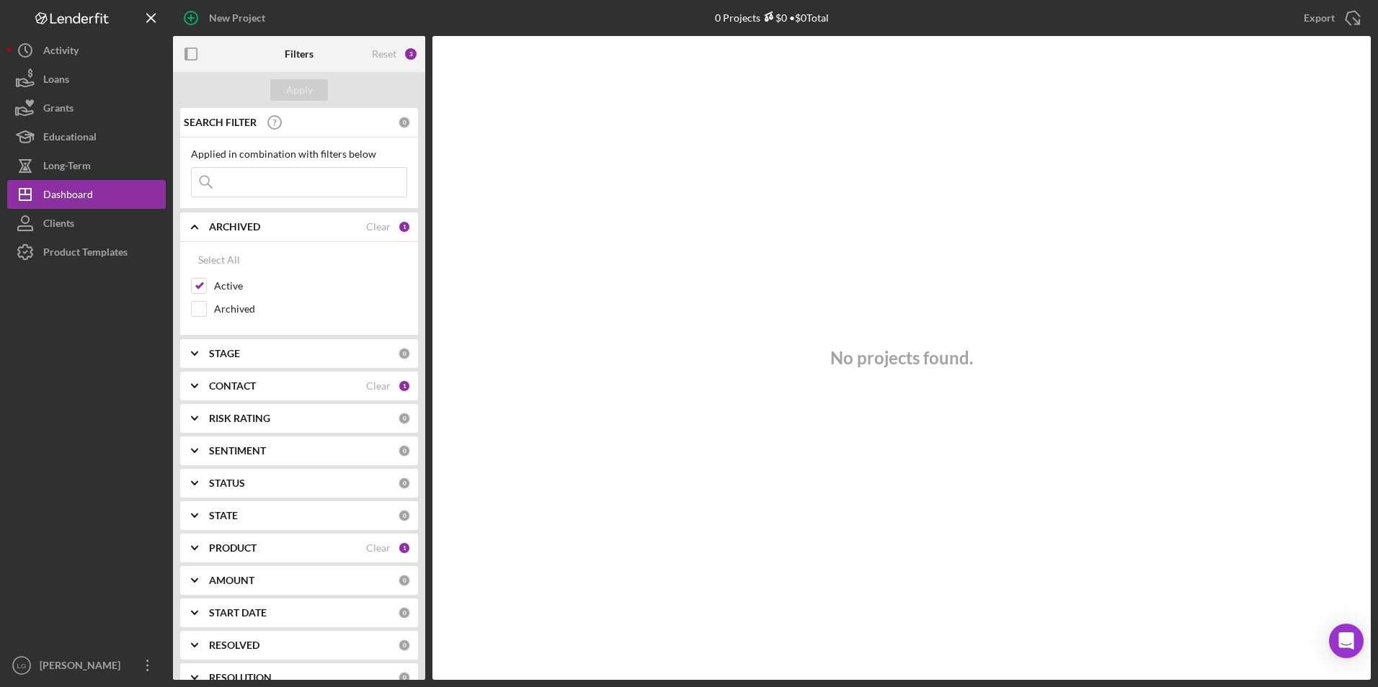
click at [188, 546] on icon "Icon/Expander" at bounding box center [195, 548] width 36 height 36
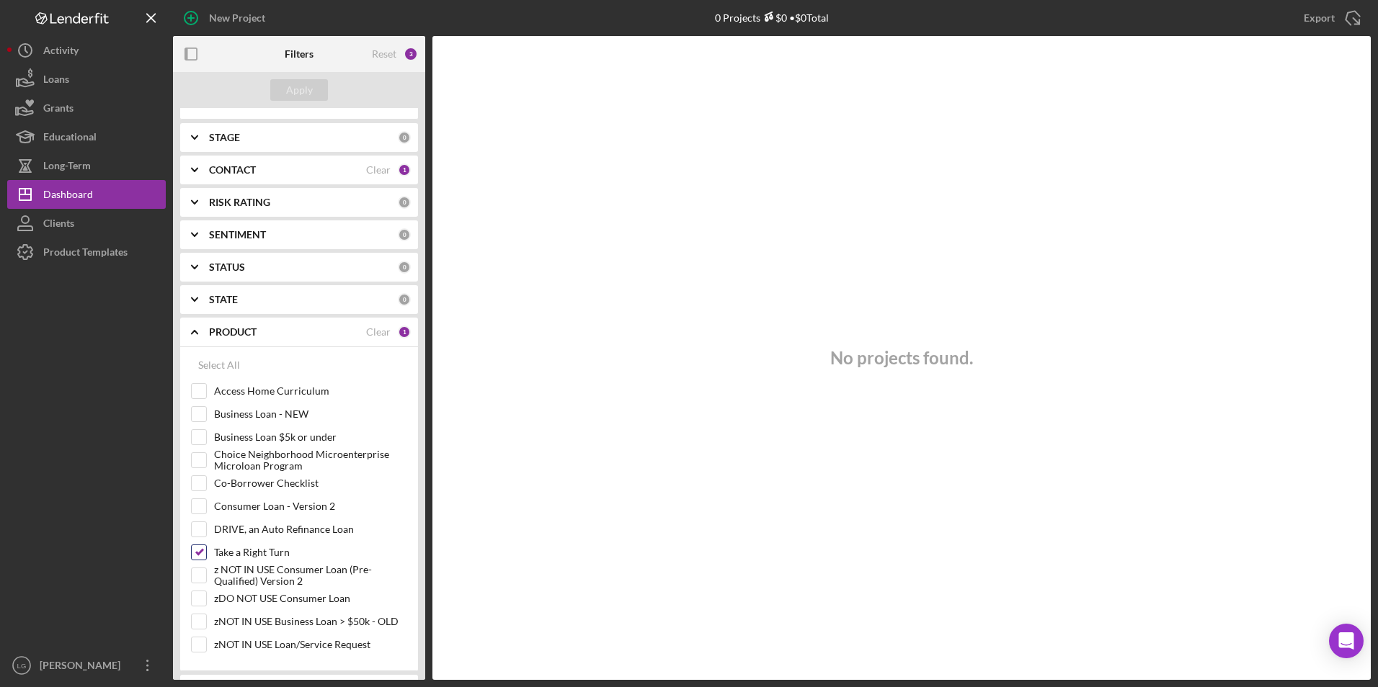
click at [202, 552] on input "Take a Right Turn" at bounding box center [199, 553] width 14 height 14
checkbox input "false"
click at [286, 88] on div "Apply" at bounding box center [299, 90] width 27 height 22
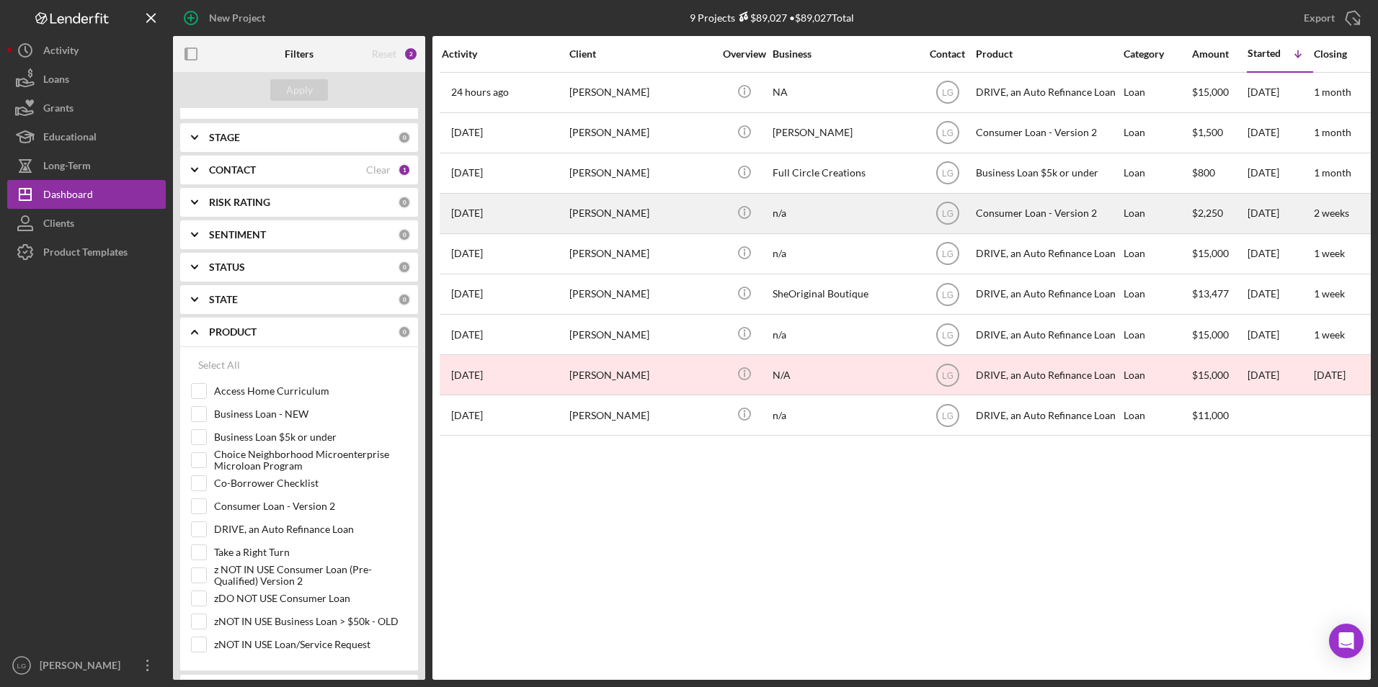
click at [620, 208] on div "Keisha Harrison" at bounding box center [641, 214] width 144 height 38
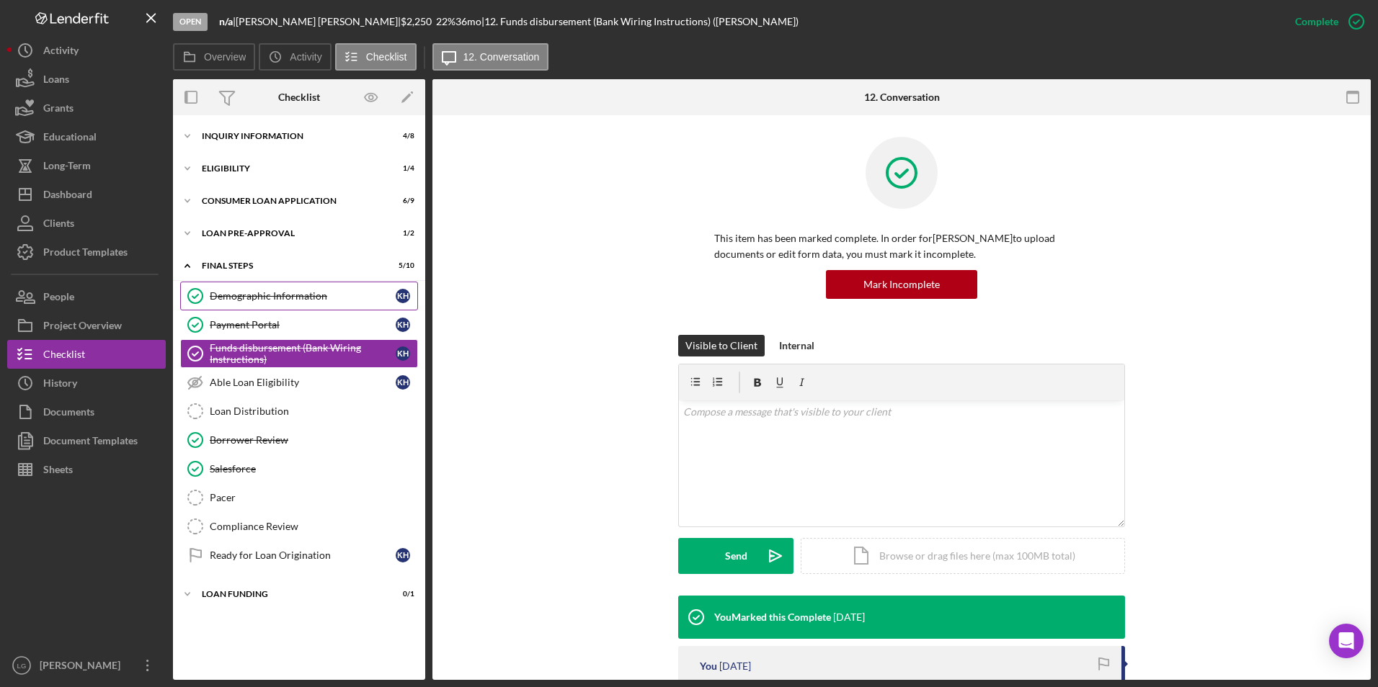
click at [233, 306] on link "Demographic Information Demographic Information K H" at bounding box center [299, 296] width 238 height 29
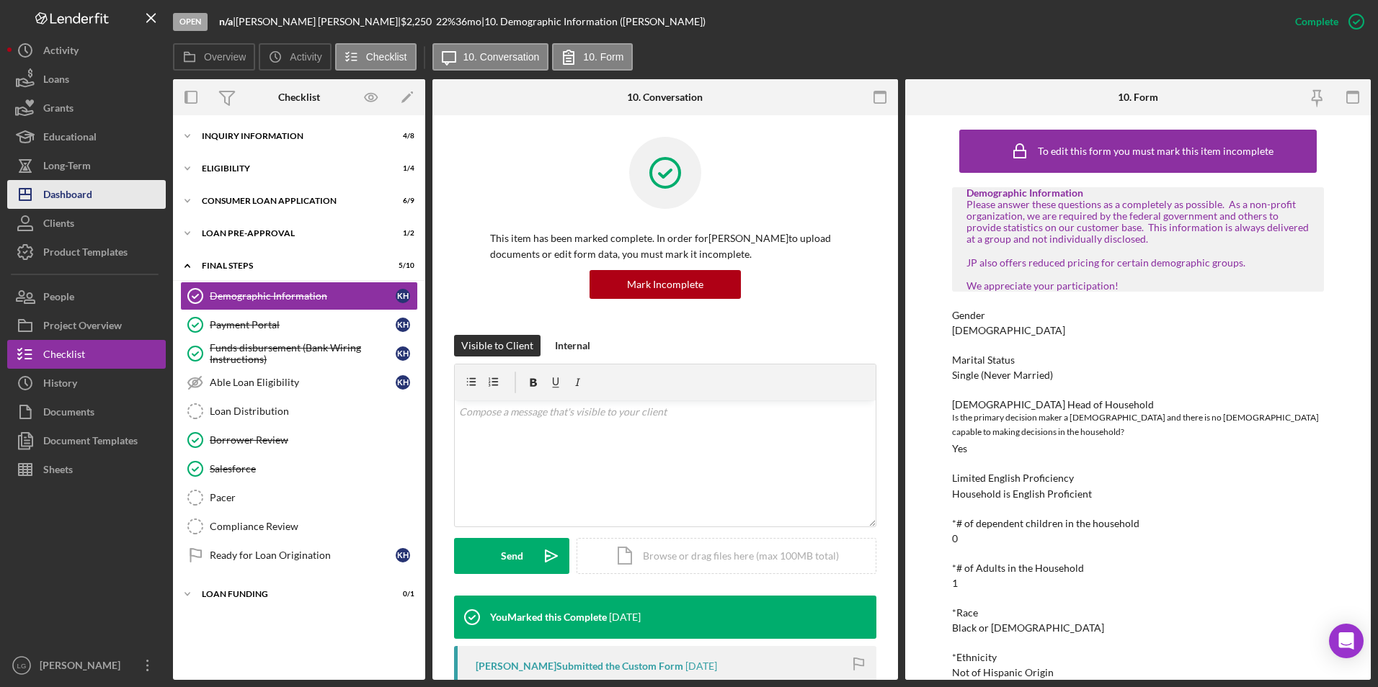
click at [92, 202] on div "Dashboard" at bounding box center [67, 196] width 49 height 32
